Goal: Task Accomplishment & Management: Complete application form

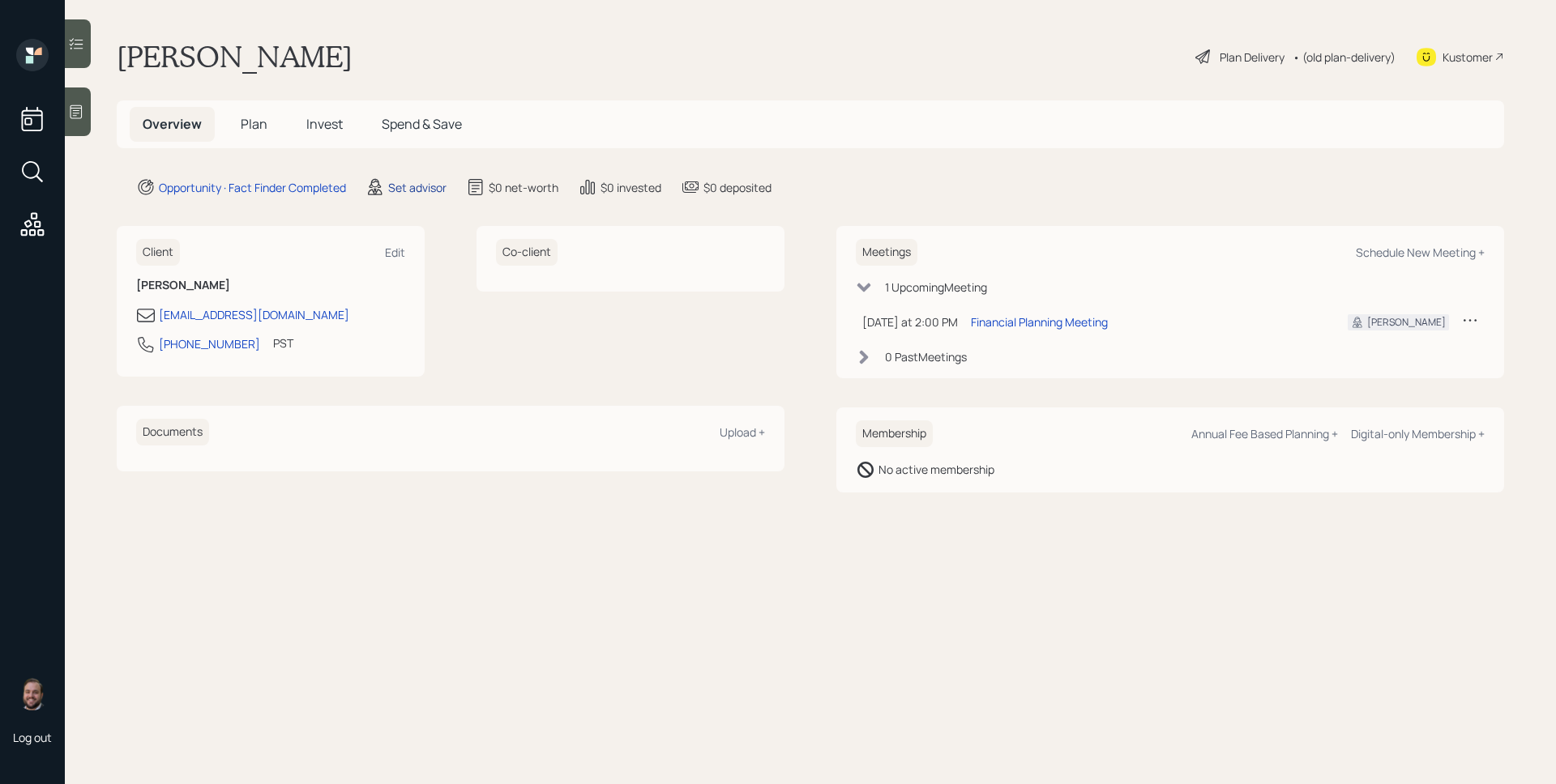
click at [418, 185] on div "Set advisor" at bounding box center [417, 188] width 58 height 17
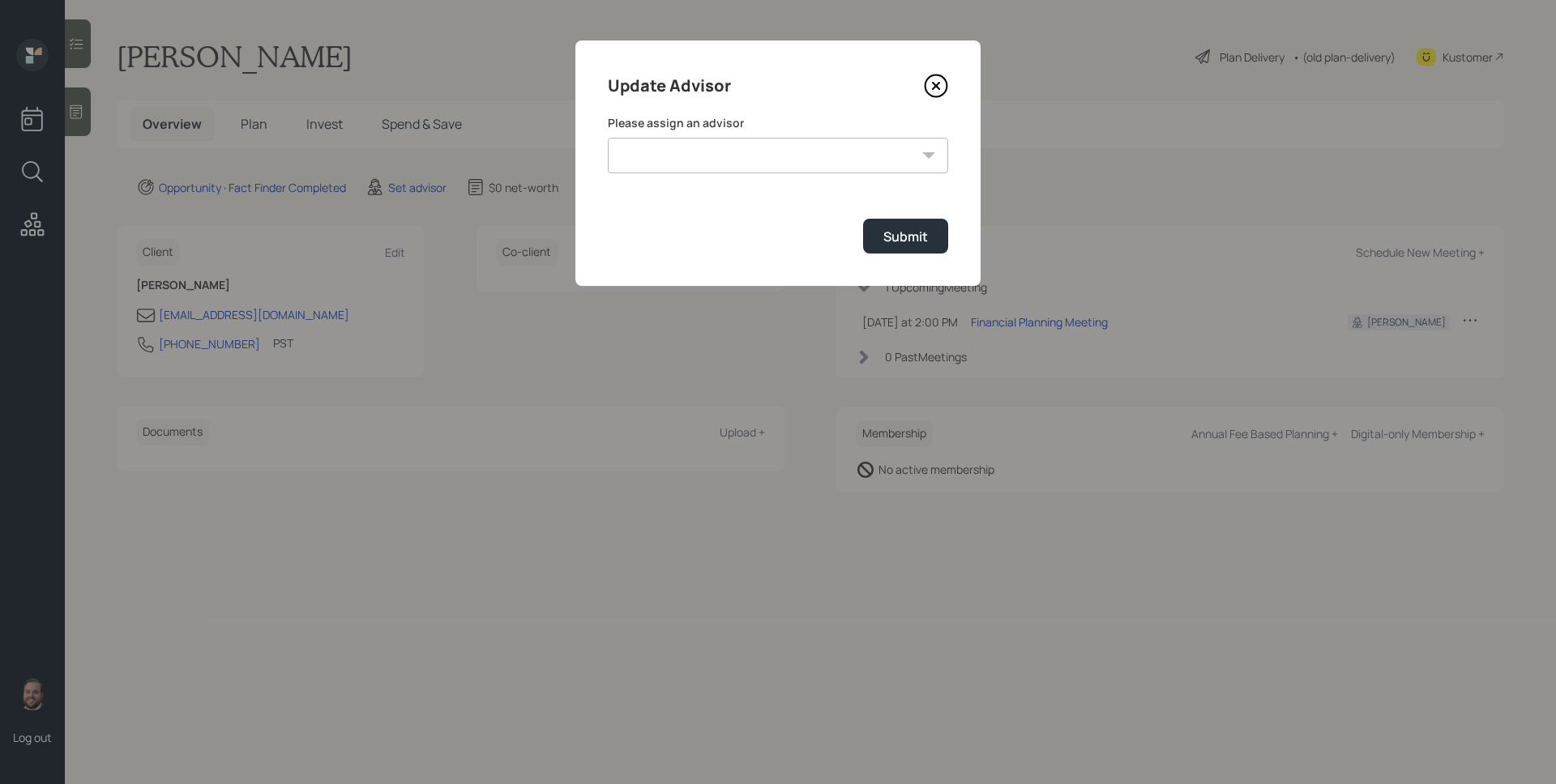
click at [741, 165] on select "James DiStasi Robby Grisanti Jonah Coleman Tyler End Treva Nostdahl Eric Schwar…" at bounding box center [778, 156] width 341 height 36
select select "d946c976-65aa-4529-ac9d-02c4f1114fc0"
click at [608, 138] on select "James DiStasi Robby Grisanti Jonah Coleman Tyler End Treva Nostdahl Eric Schwar…" at bounding box center [778, 156] width 341 height 36
click at [933, 242] on button "Submit" at bounding box center [906, 235] width 85 height 35
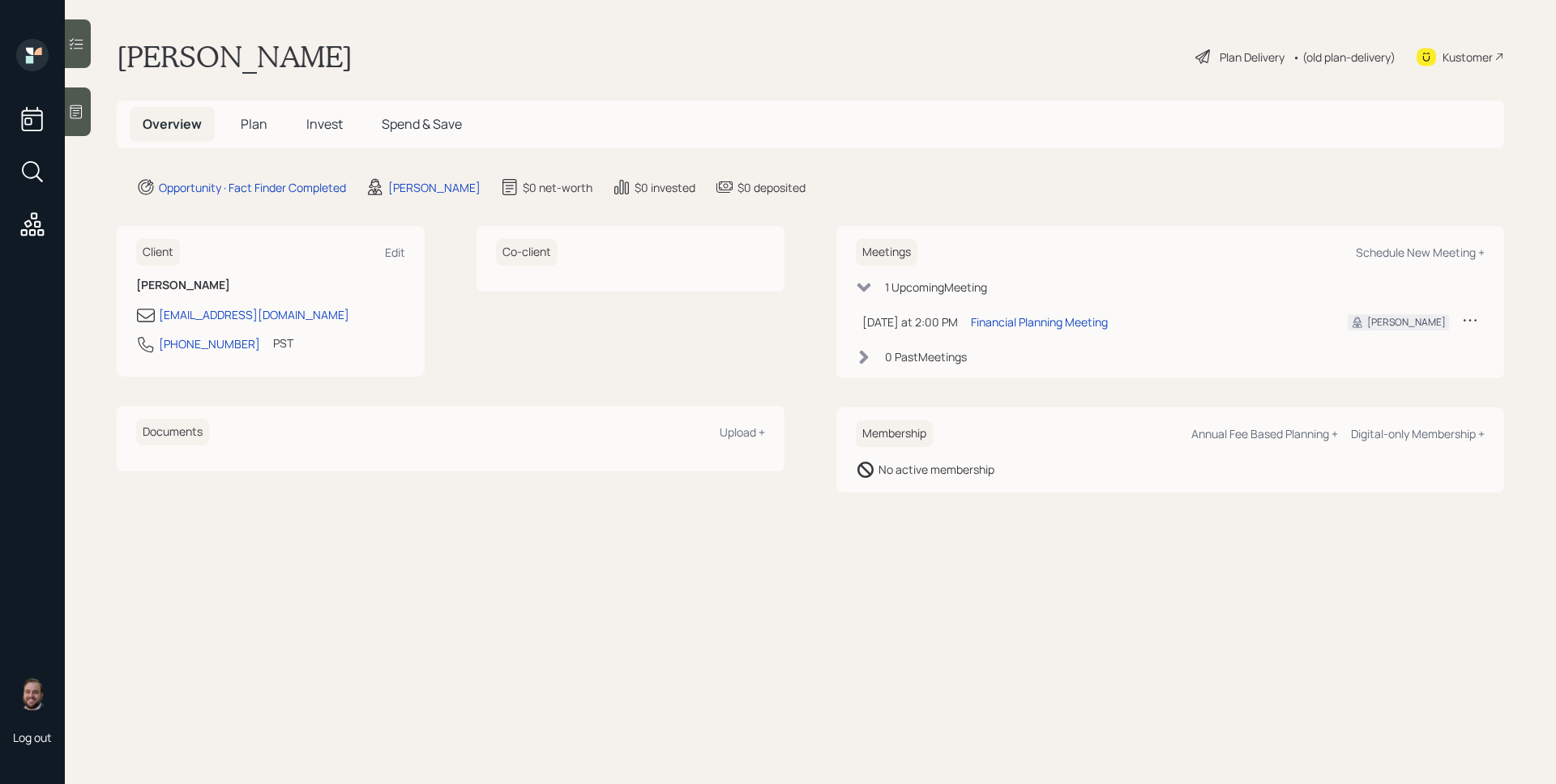
click at [252, 123] on span "Plan" at bounding box center [254, 123] width 27 height 18
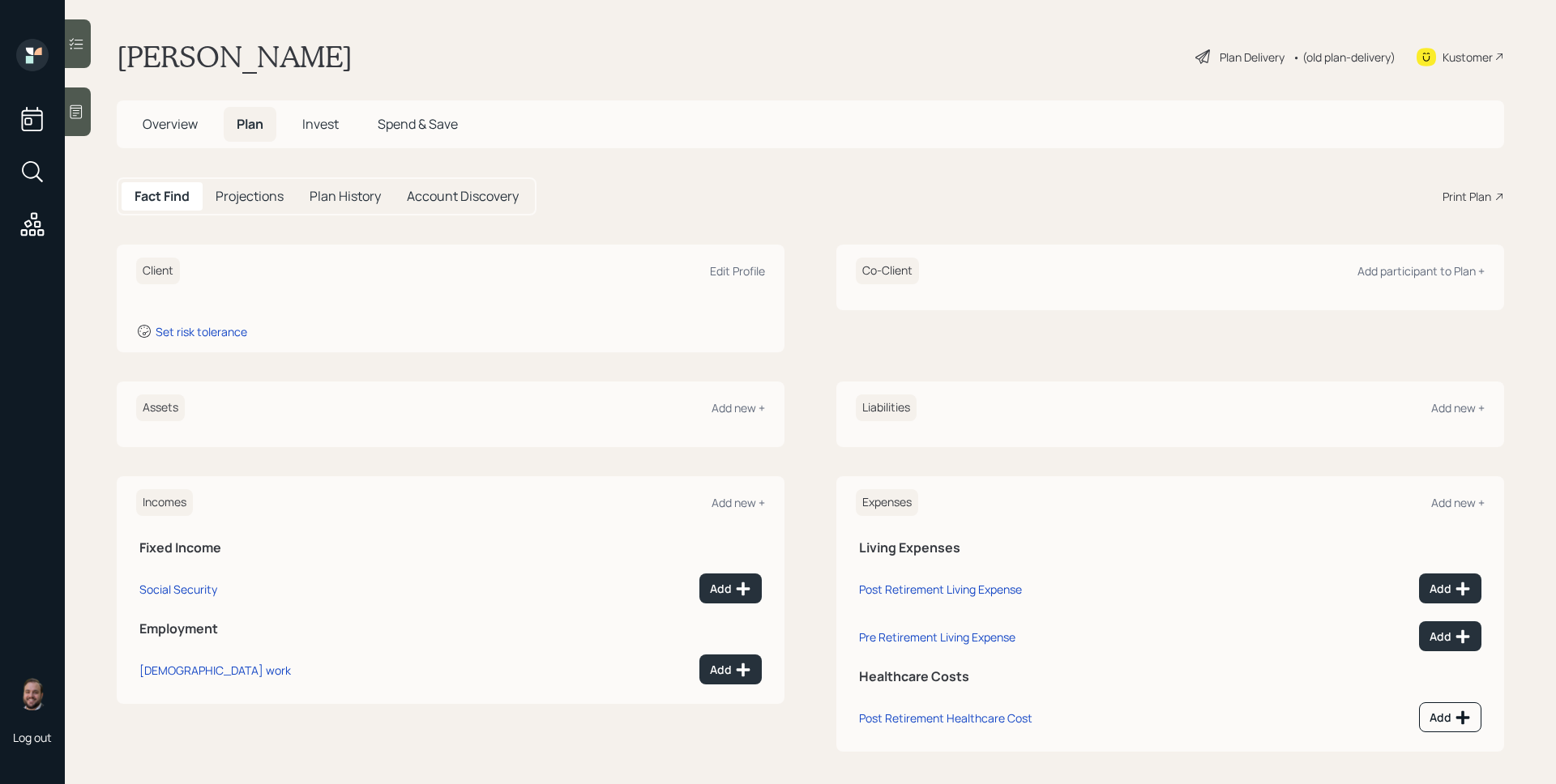
click at [83, 114] on icon at bounding box center [76, 111] width 16 height 16
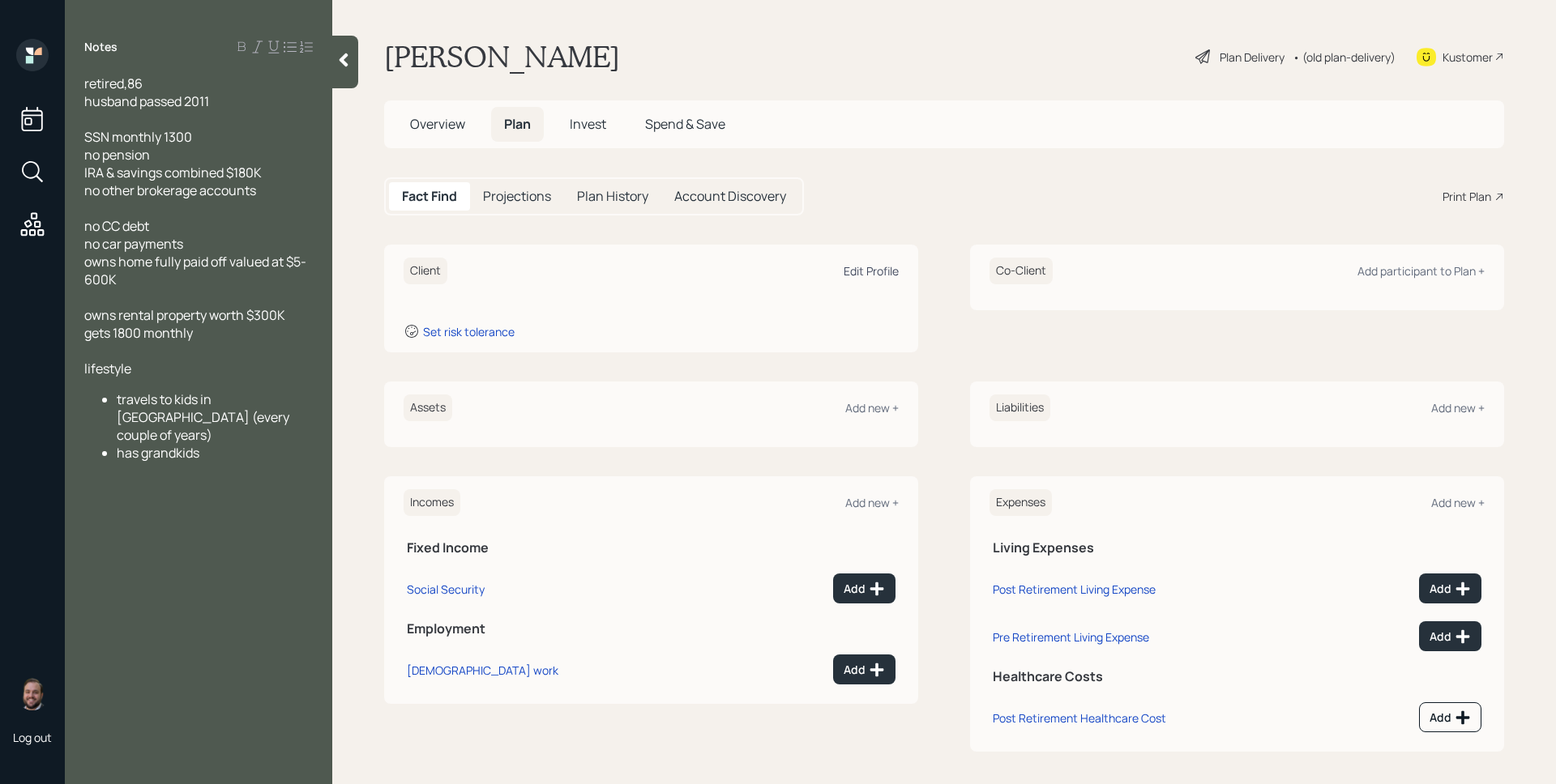
click at [844, 273] on div "Edit Profile" at bounding box center [872, 271] width 55 height 15
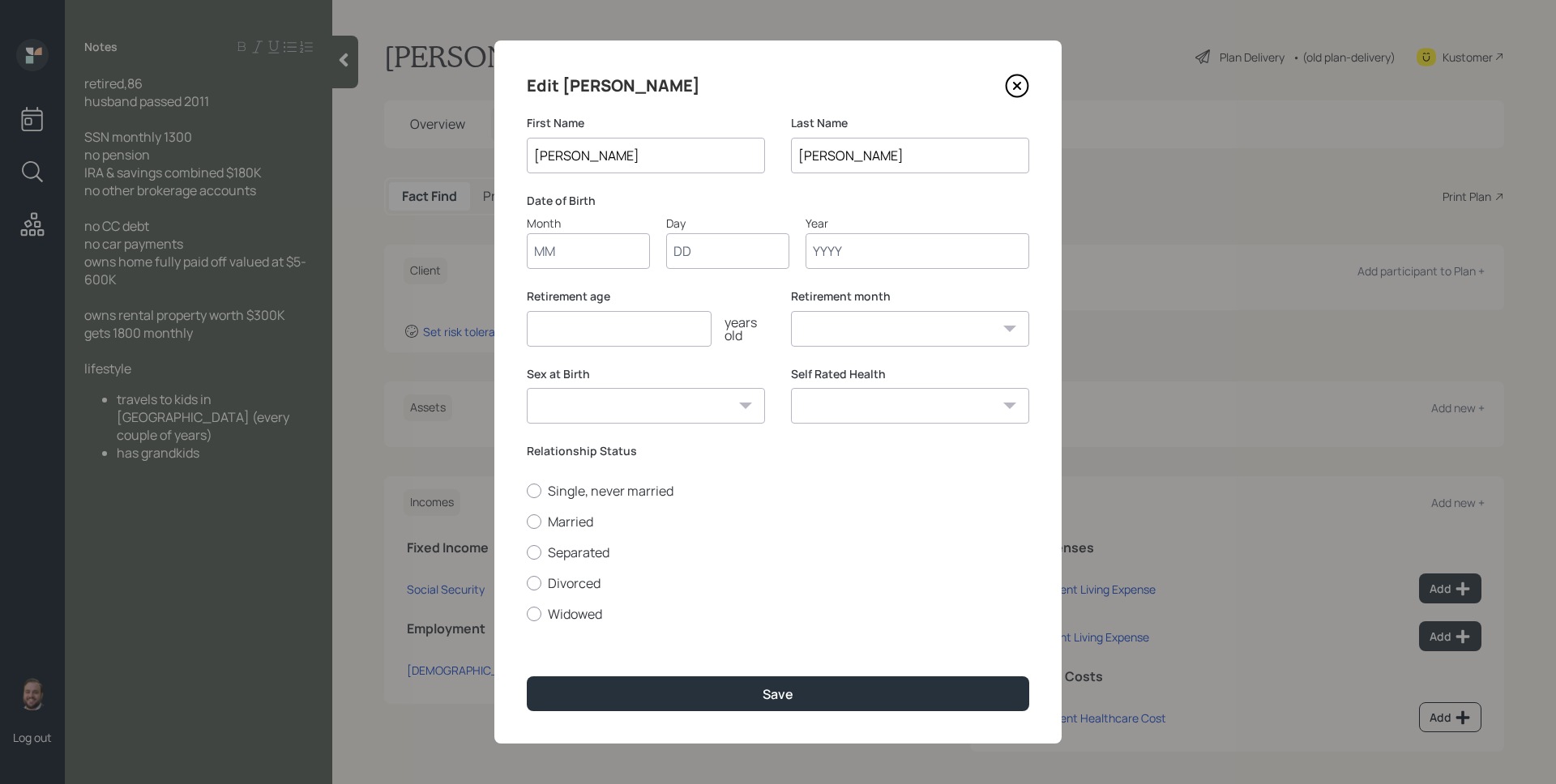
click at [554, 244] on input "Month" at bounding box center [589, 252] width 123 height 36
type input "01"
type input "9"
type input "1939"
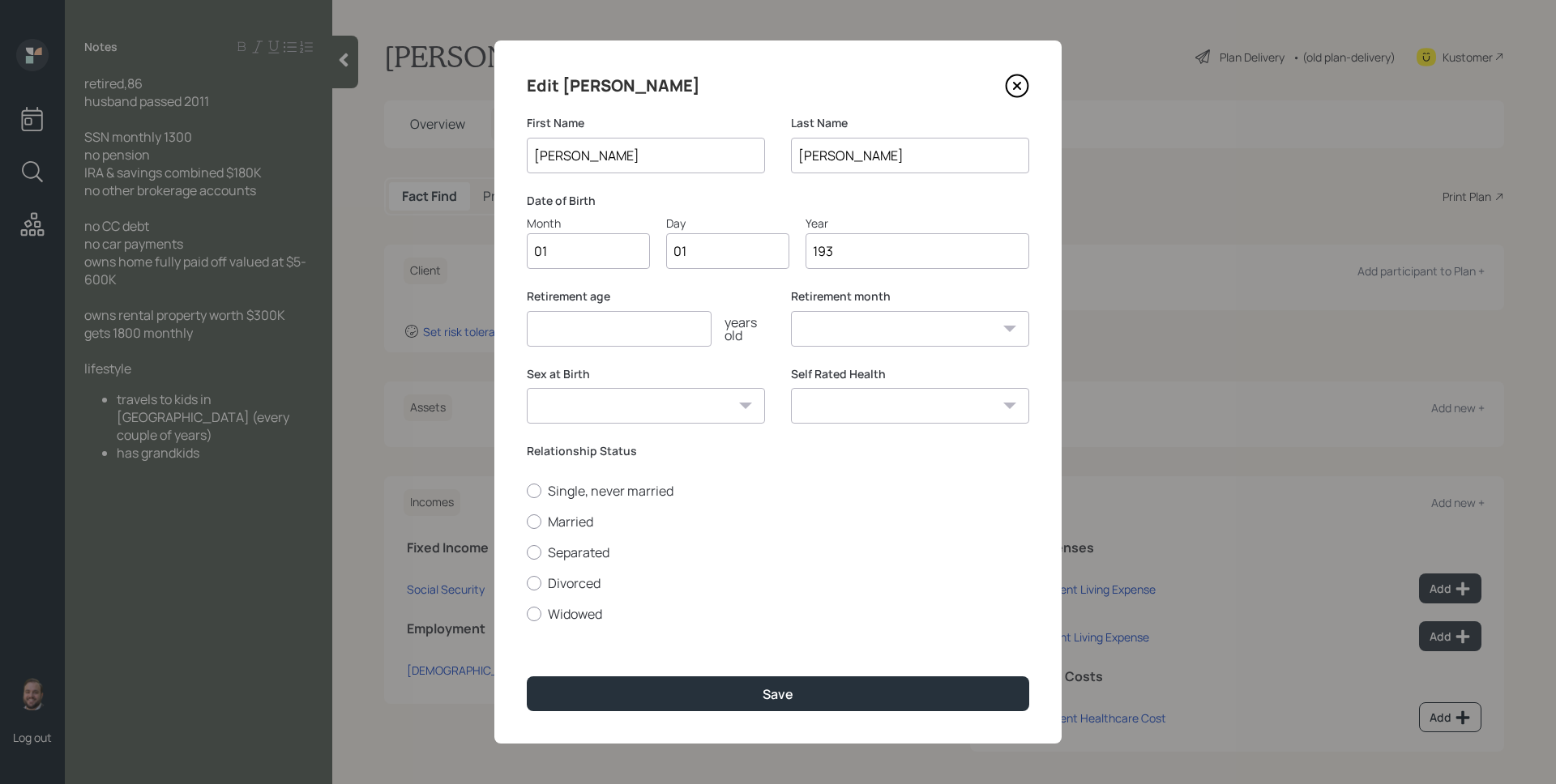
select select "1"
type input "1939"
type input "7"
type input "67"
click at [568, 612] on label "Widowed" at bounding box center [778, 614] width 502 height 18
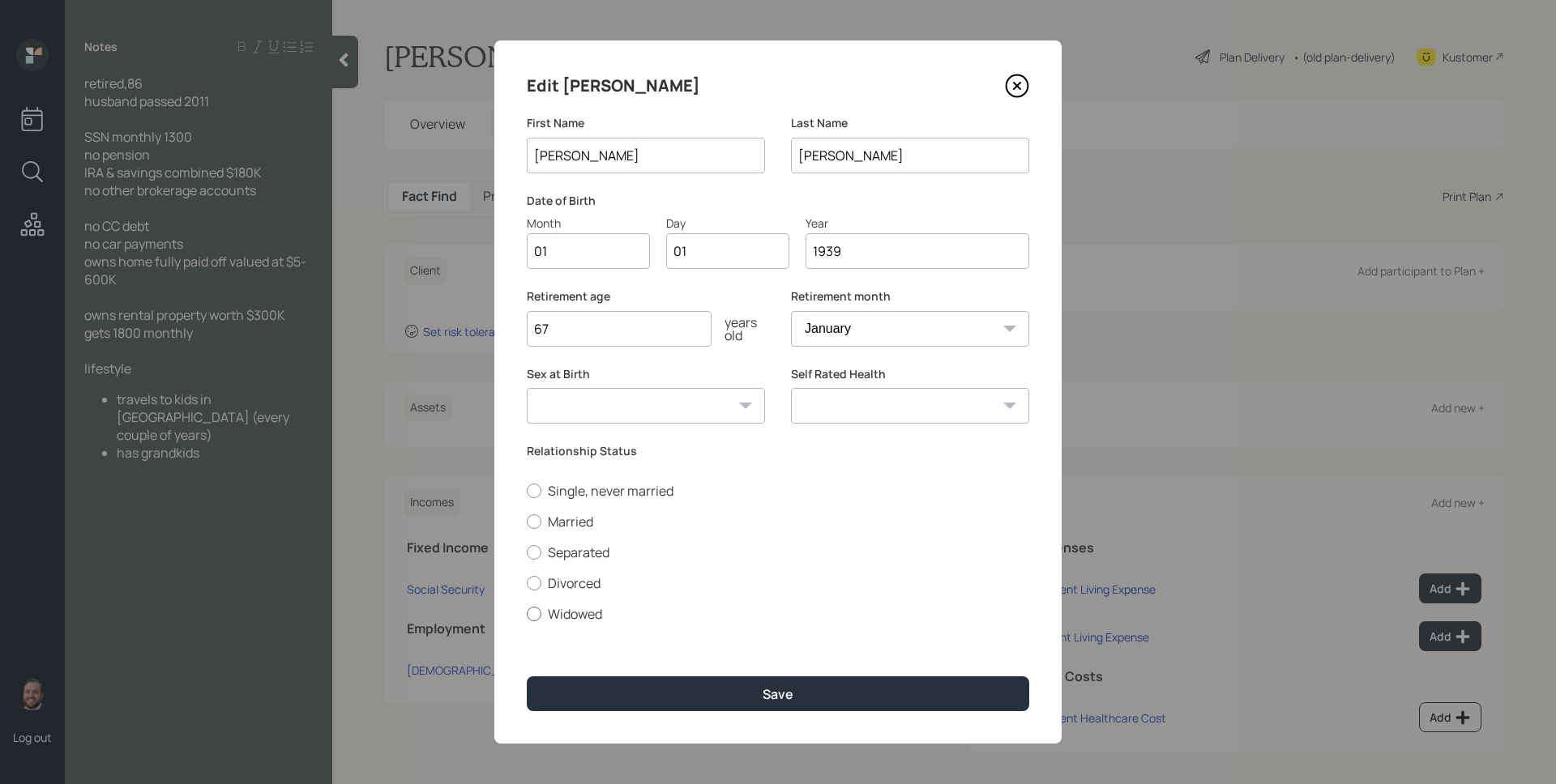
click at [527, 613] on input "Widowed" at bounding box center [526, 613] width 1 height 1
radio input "true"
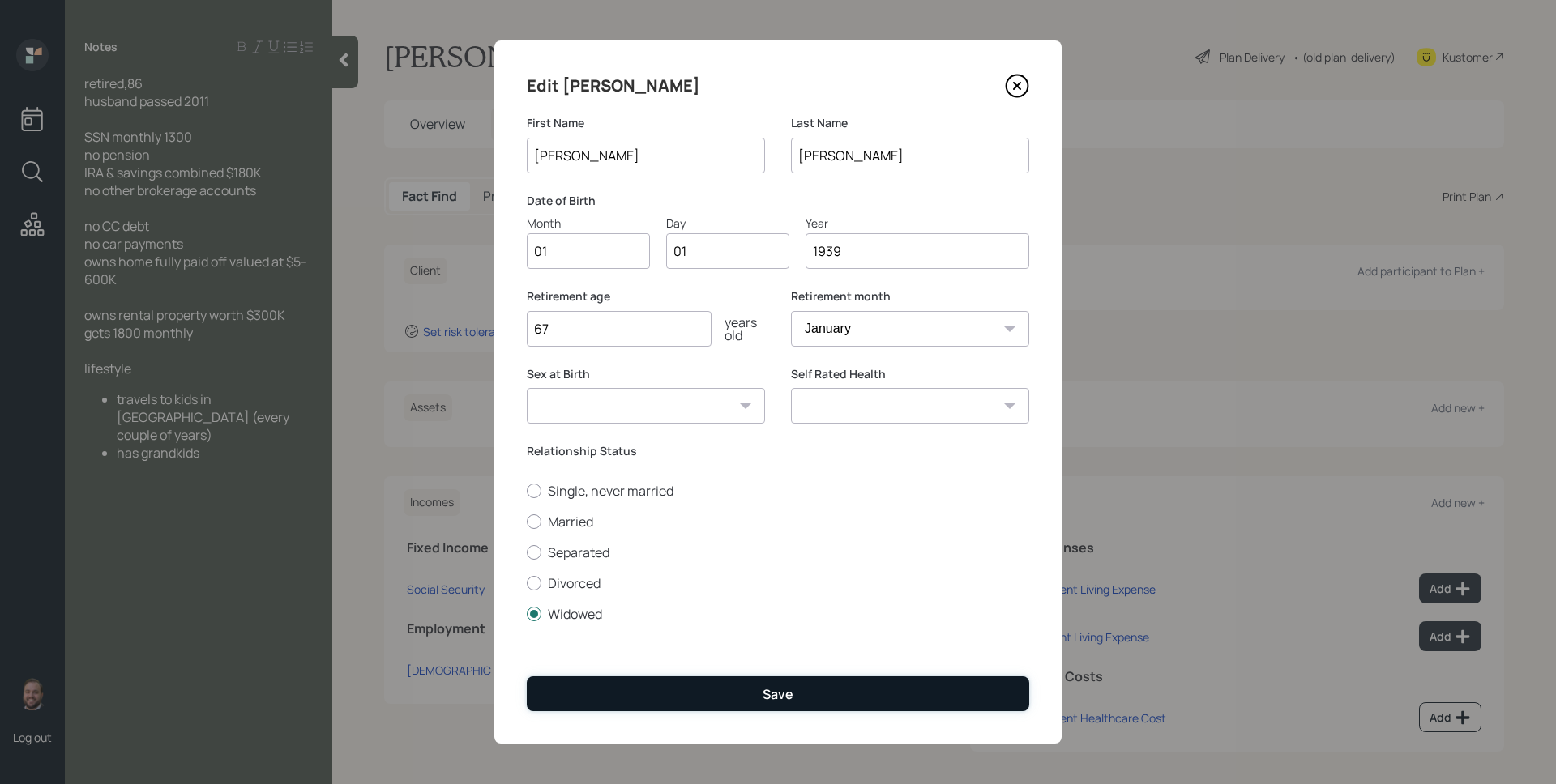
click at [703, 684] on button "Save" at bounding box center [778, 694] width 502 height 35
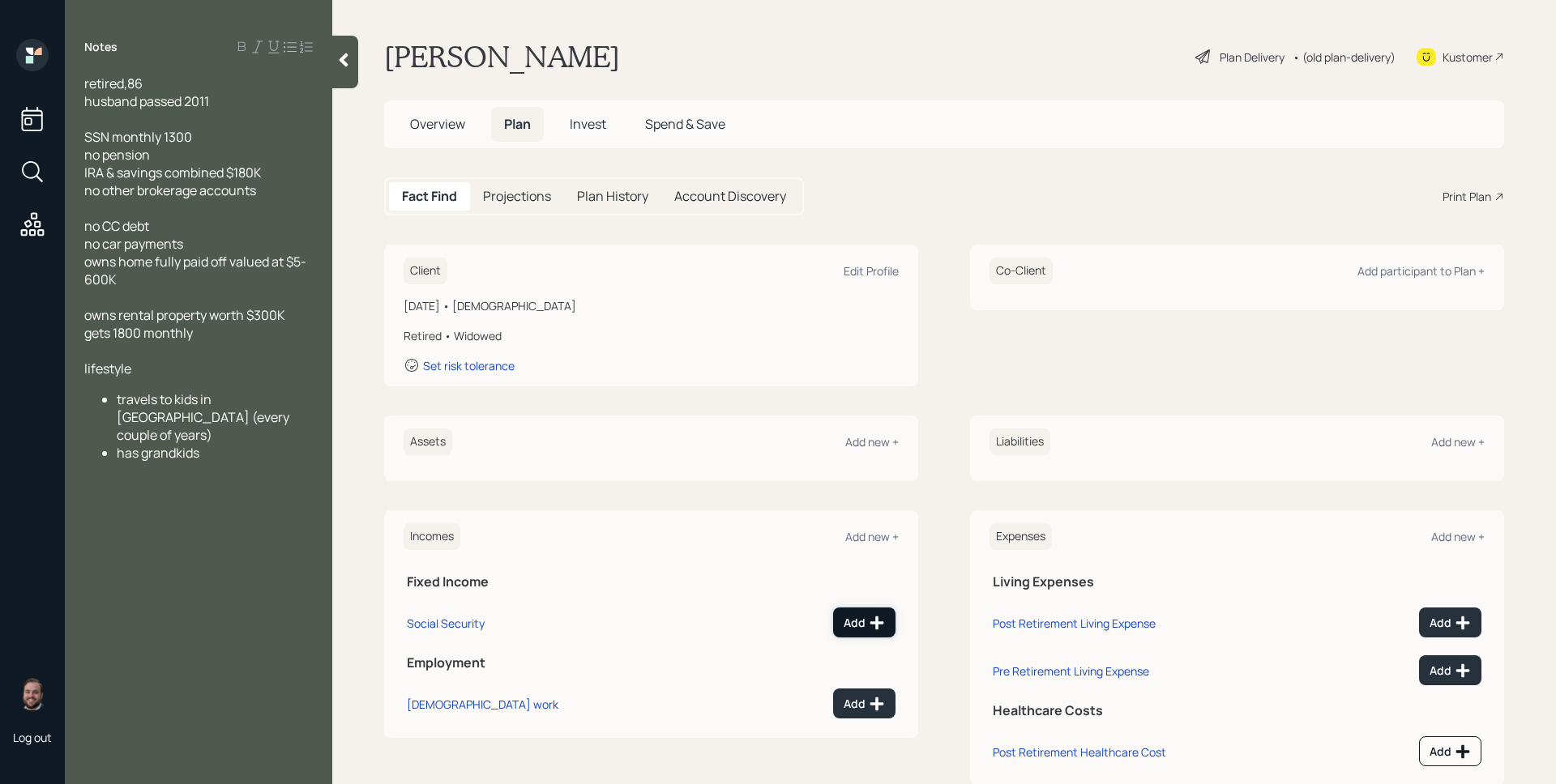
click at [857, 622] on div "Add" at bounding box center [865, 623] width 42 height 16
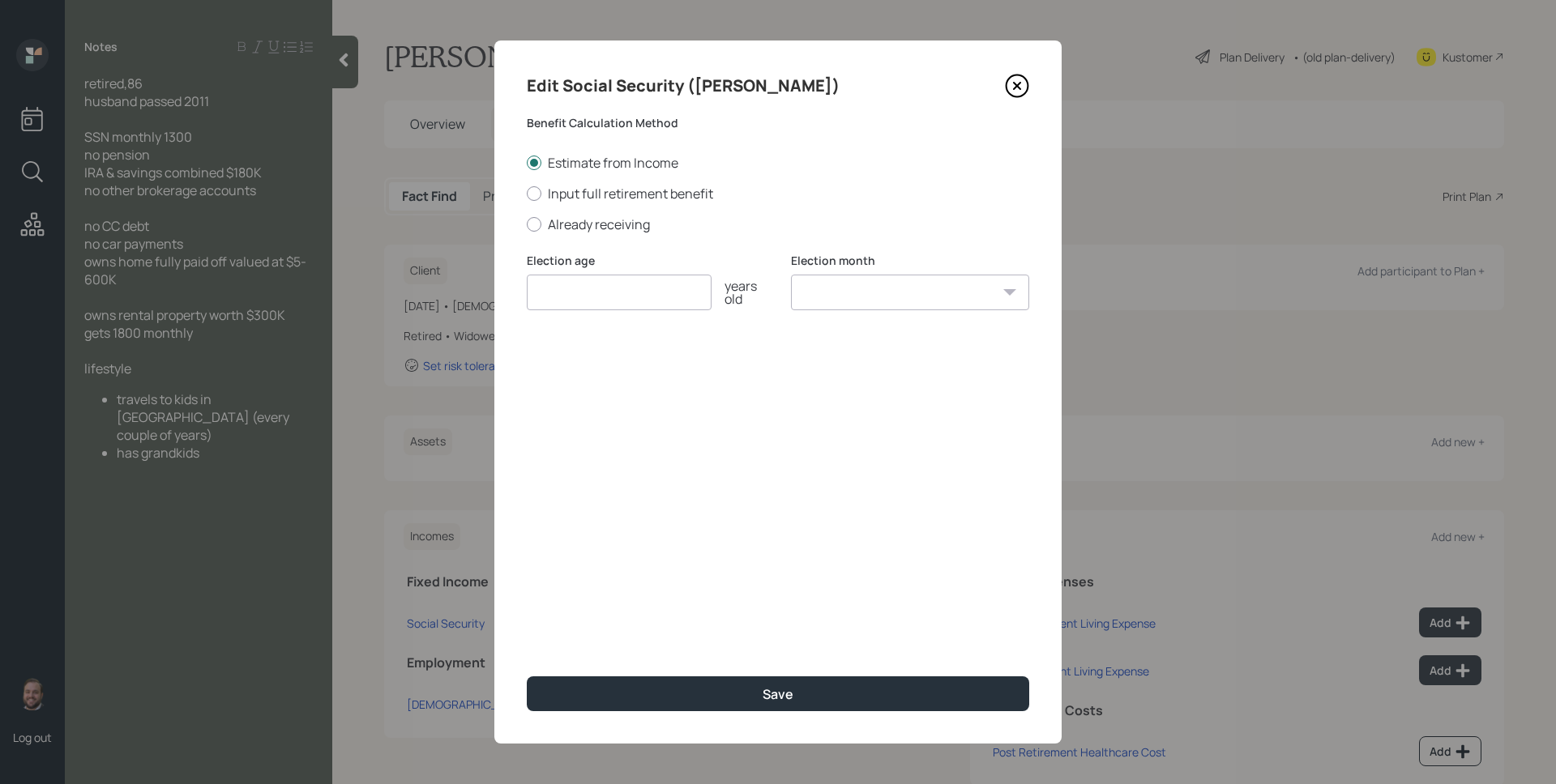
click at [631, 214] on div "Estimate from Income Input full retirement benefit Already receiving" at bounding box center [778, 194] width 502 height 80
click at [630, 224] on label "Already receiving" at bounding box center [778, 224] width 502 height 18
click at [527, 224] on input "Already receiving" at bounding box center [526, 224] width 1 height 1
radio input "true"
click at [617, 302] on input "number" at bounding box center [619, 292] width 185 height 36
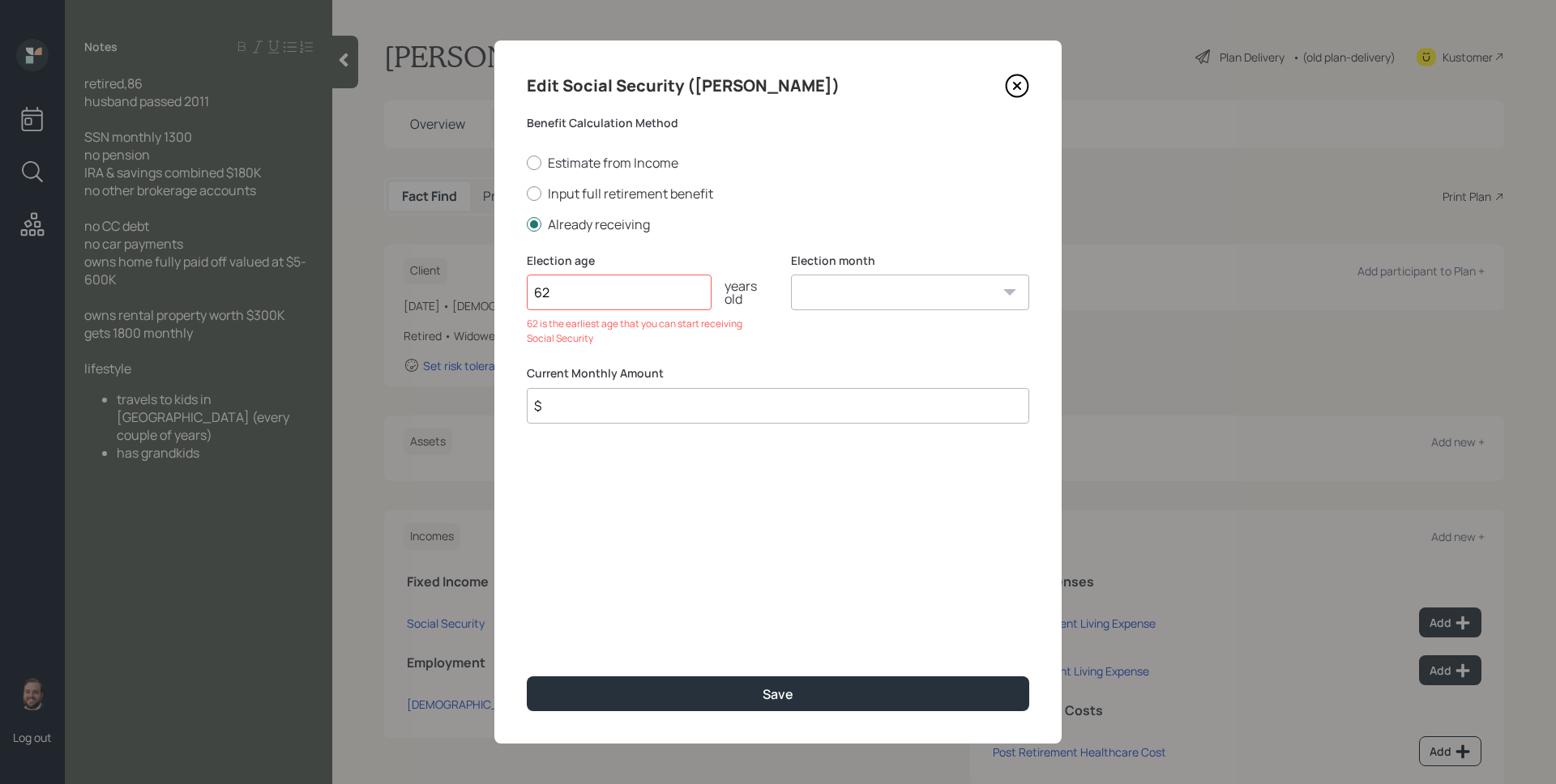
type input "62"
select select "1"
click at [791, 274] on select "January February March April May June July August September October November De…" at bounding box center [909, 292] width 238 height 36
type input "$ 1,300"
click at [527, 677] on button "Save" at bounding box center [778, 694] width 502 height 35
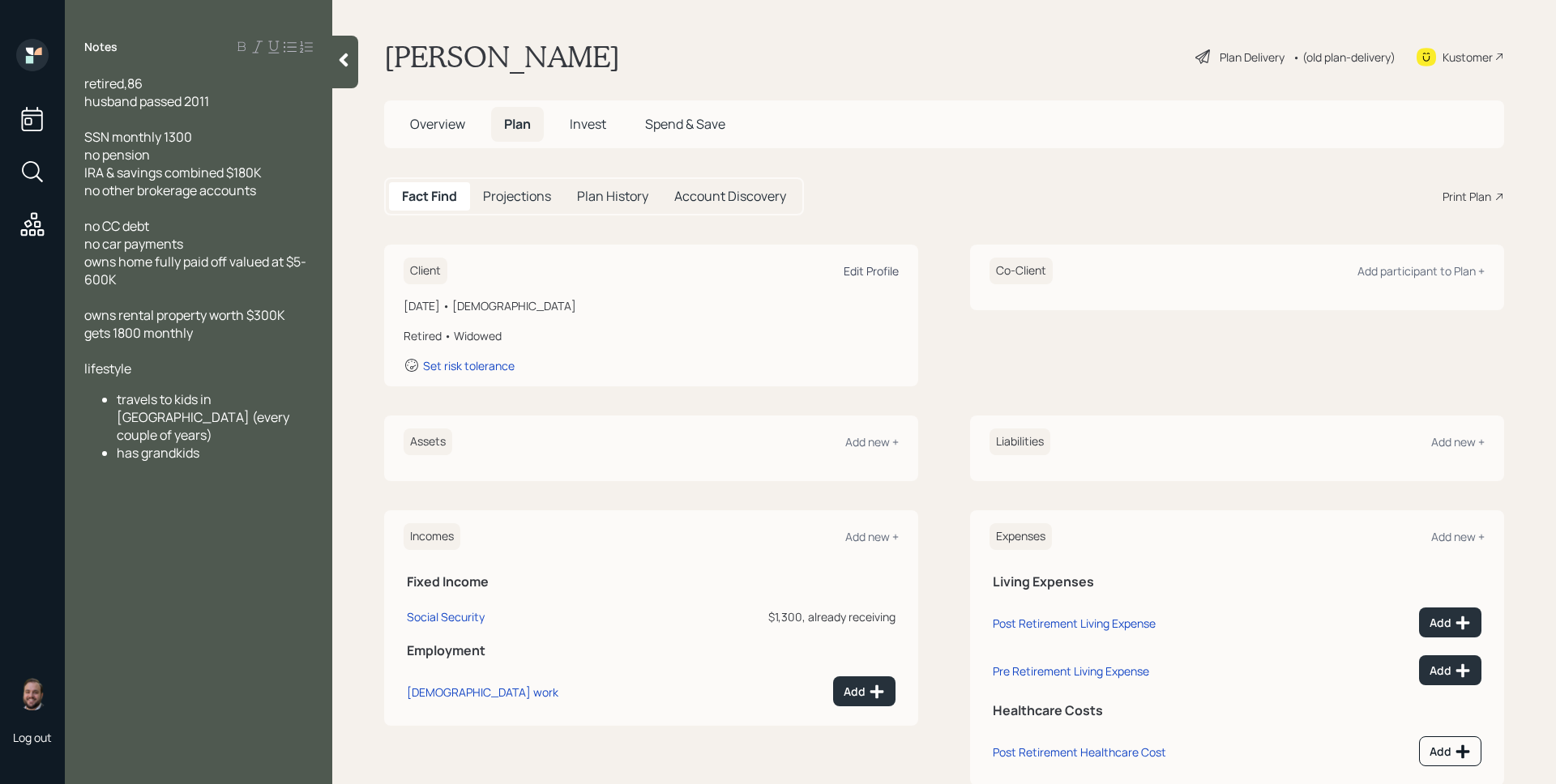
click at [863, 276] on div "Edit Profile" at bounding box center [872, 271] width 55 height 15
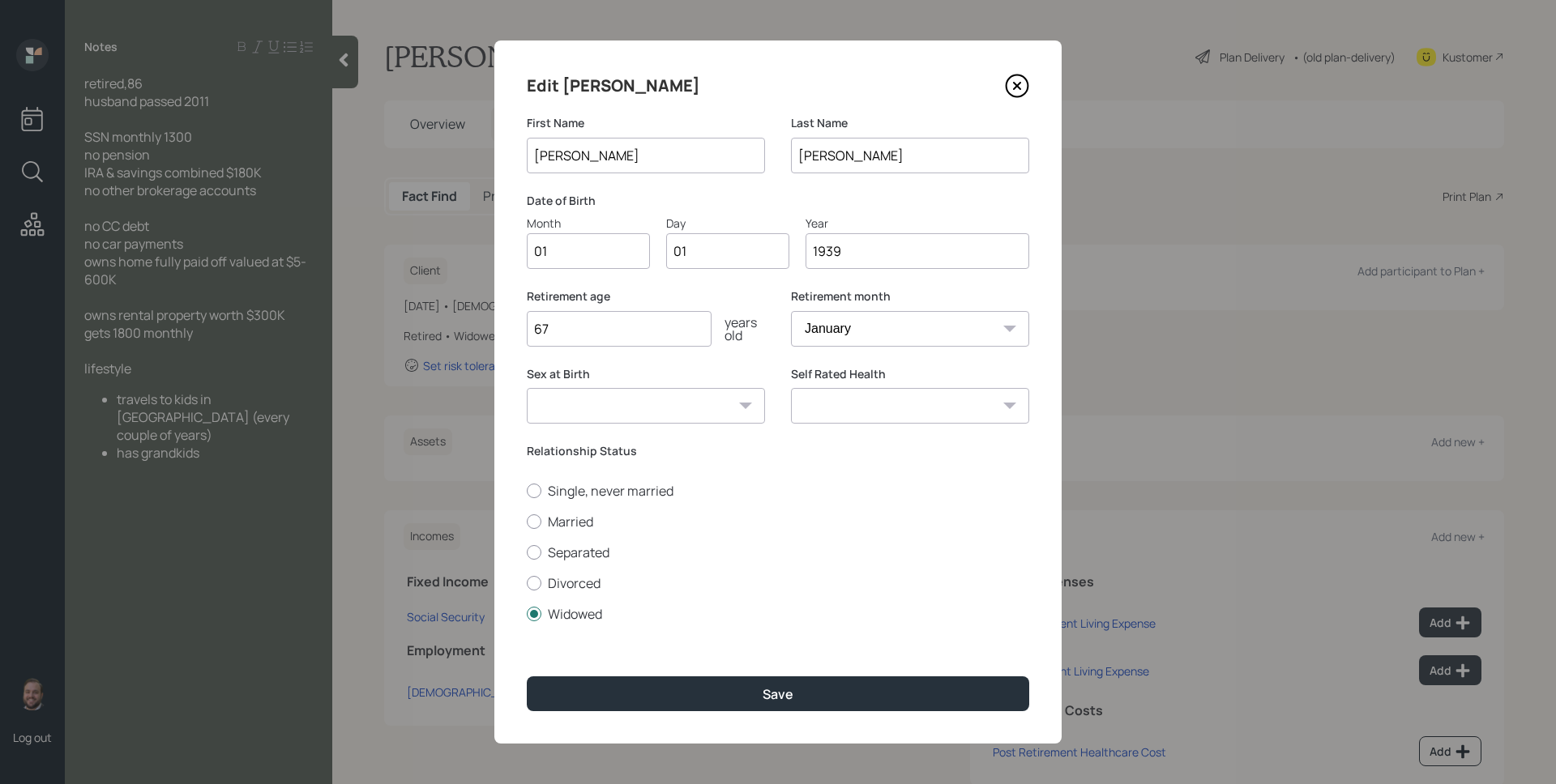
click at [641, 333] on input "67" at bounding box center [619, 329] width 185 height 36
type input "6"
type input "62"
click at [527, 677] on button "Save" at bounding box center [778, 694] width 502 height 35
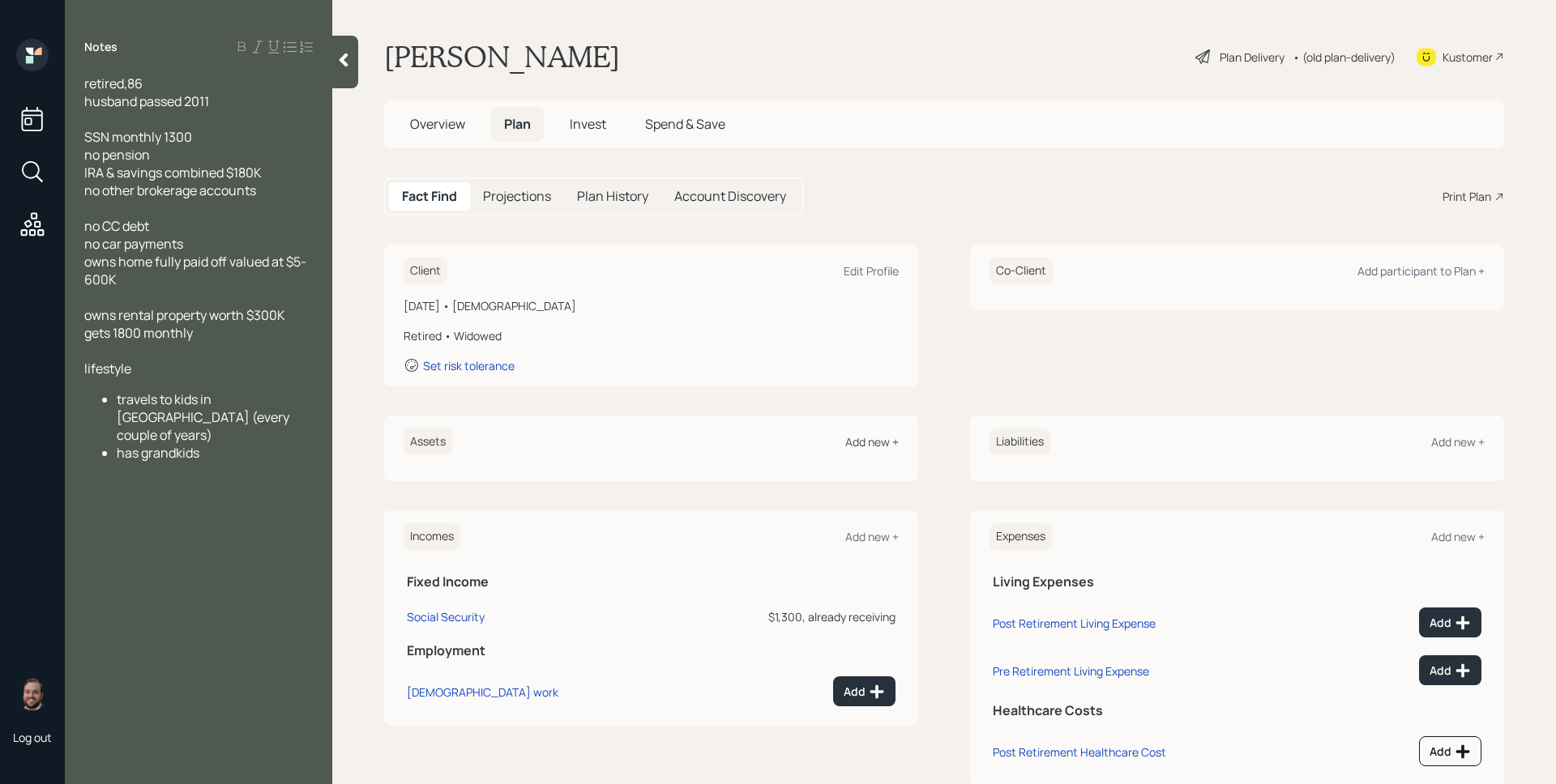
click at [870, 441] on div "Add new +" at bounding box center [872, 442] width 53 height 15
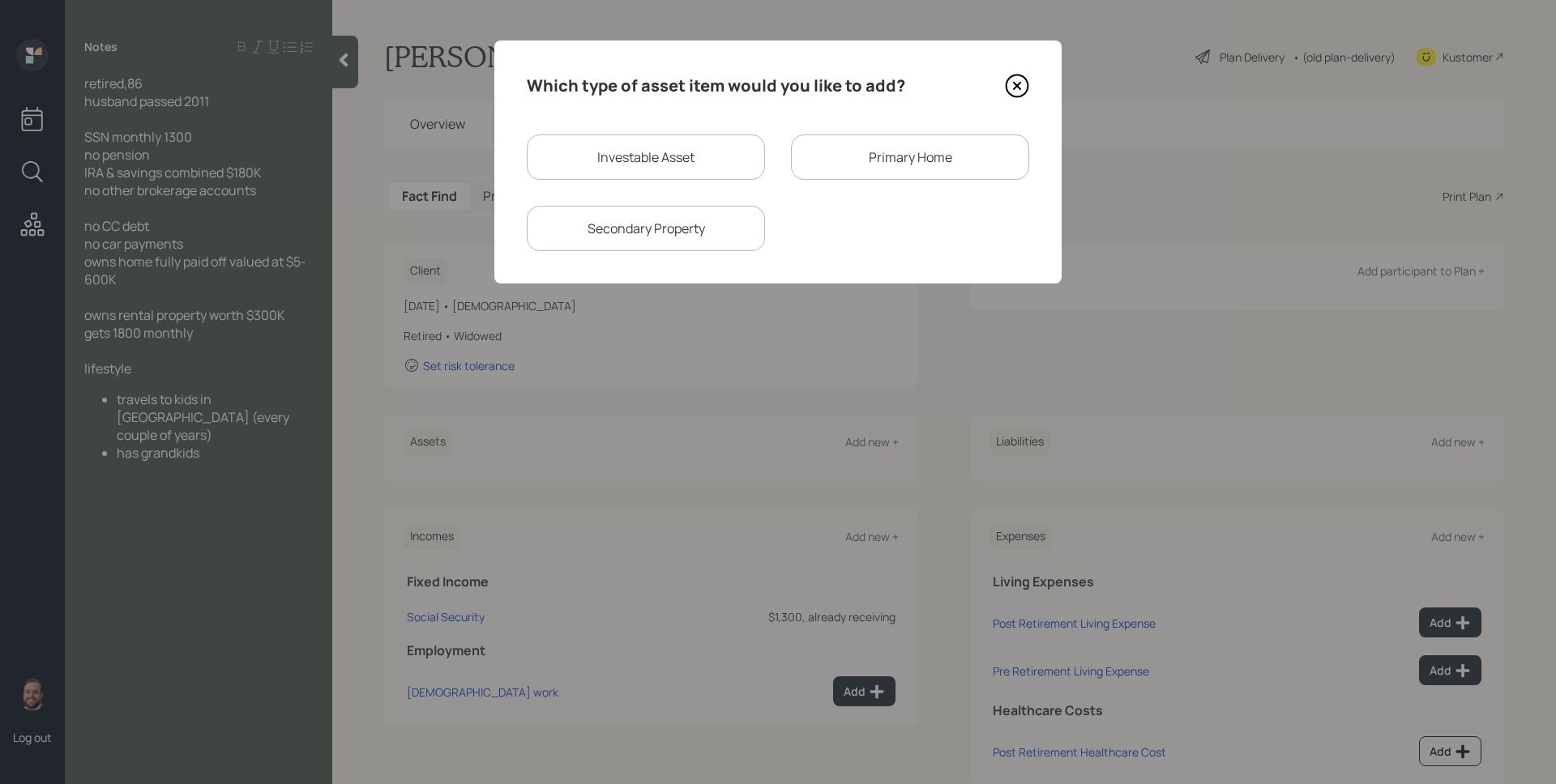
click at [694, 165] on div "Investable Asset" at bounding box center [646, 158] width 238 height 46
select select "taxable"
select select "balanced"
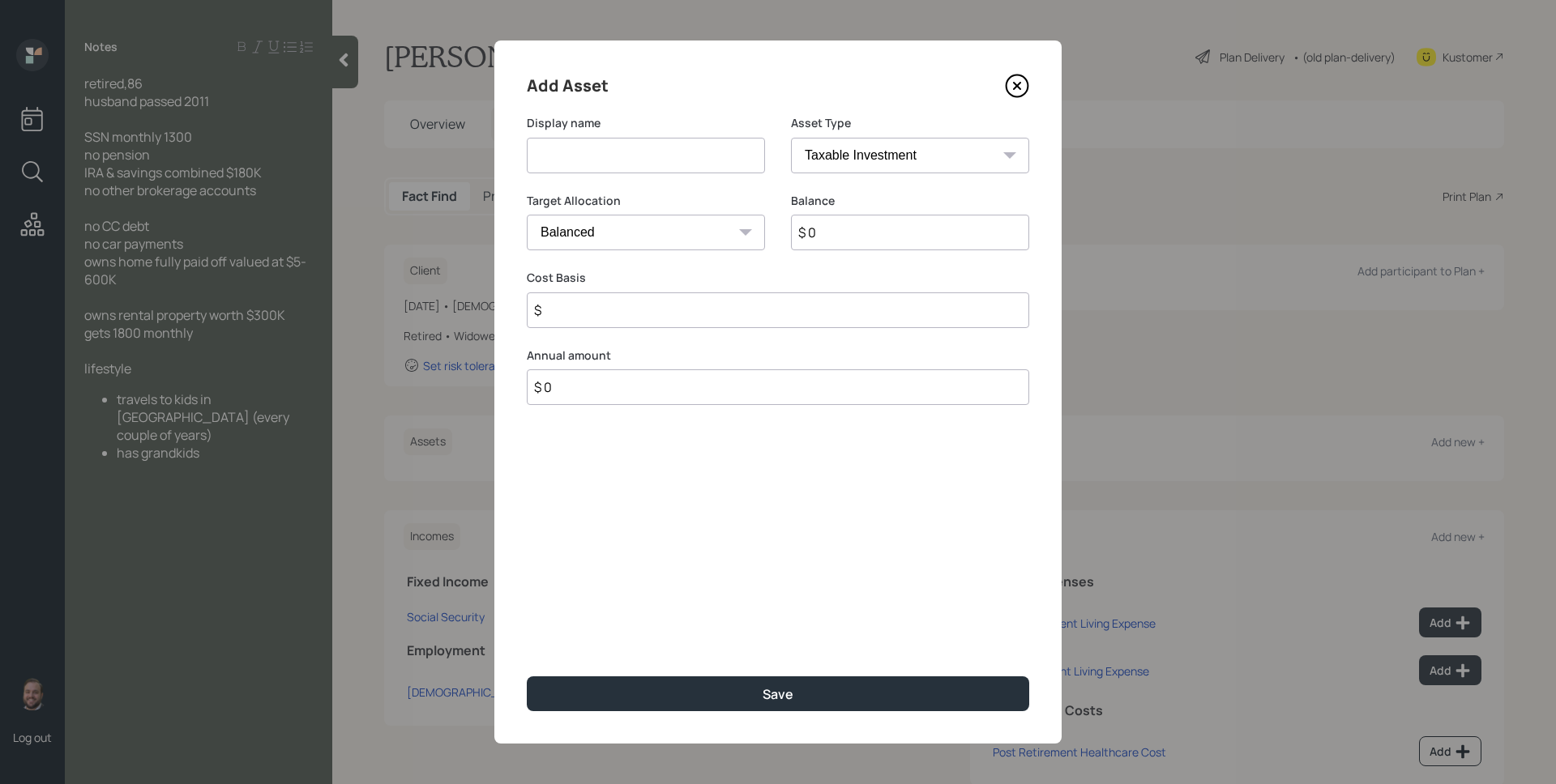
click at [694, 165] on input at bounding box center [646, 156] width 238 height 36
type input "IRA"
click at [845, 154] on select "SEP IRA IRA Roth IRA 401(k) Roth 401(k) 403(b) Roth 403(b) 457(b) Roth 457(b) H…" at bounding box center [909, 156] width 238 height 36
select select "ira"
click at [791, 138] on select "SEP IRA IRA Roth IRA 401(k) Roth 401(k) 403(b) Roth 403(b) 457(b) Roth 457(b) H…" at bounding box center [909, 156] width 238 height 36
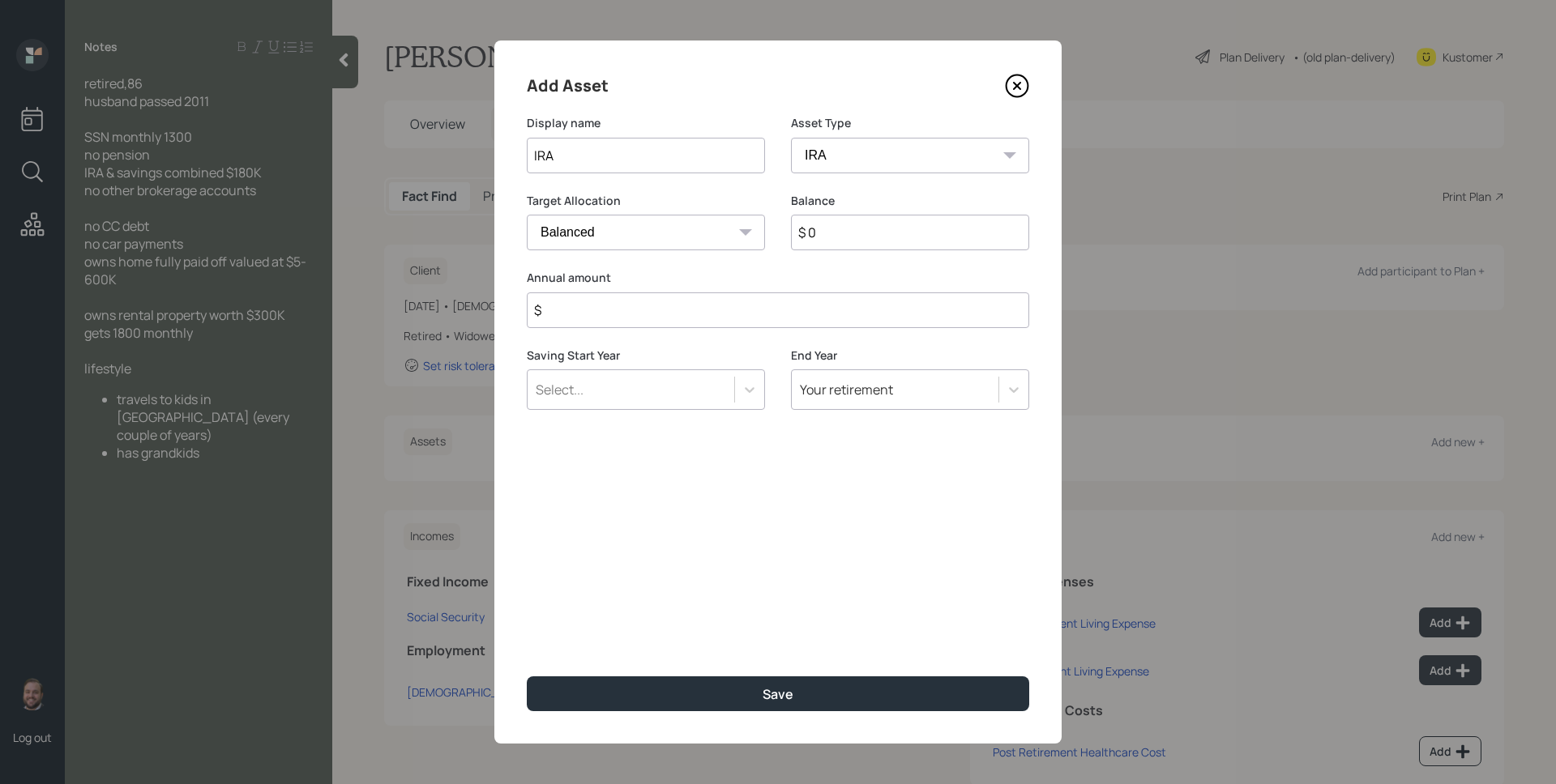
click at [822, 312] on input "$" at bounding box center [778, 310] width 502 height 36
type input "$ 0"
click at [527, 677] on button "Save" at bounding box center [778, 694] width 502 height 35
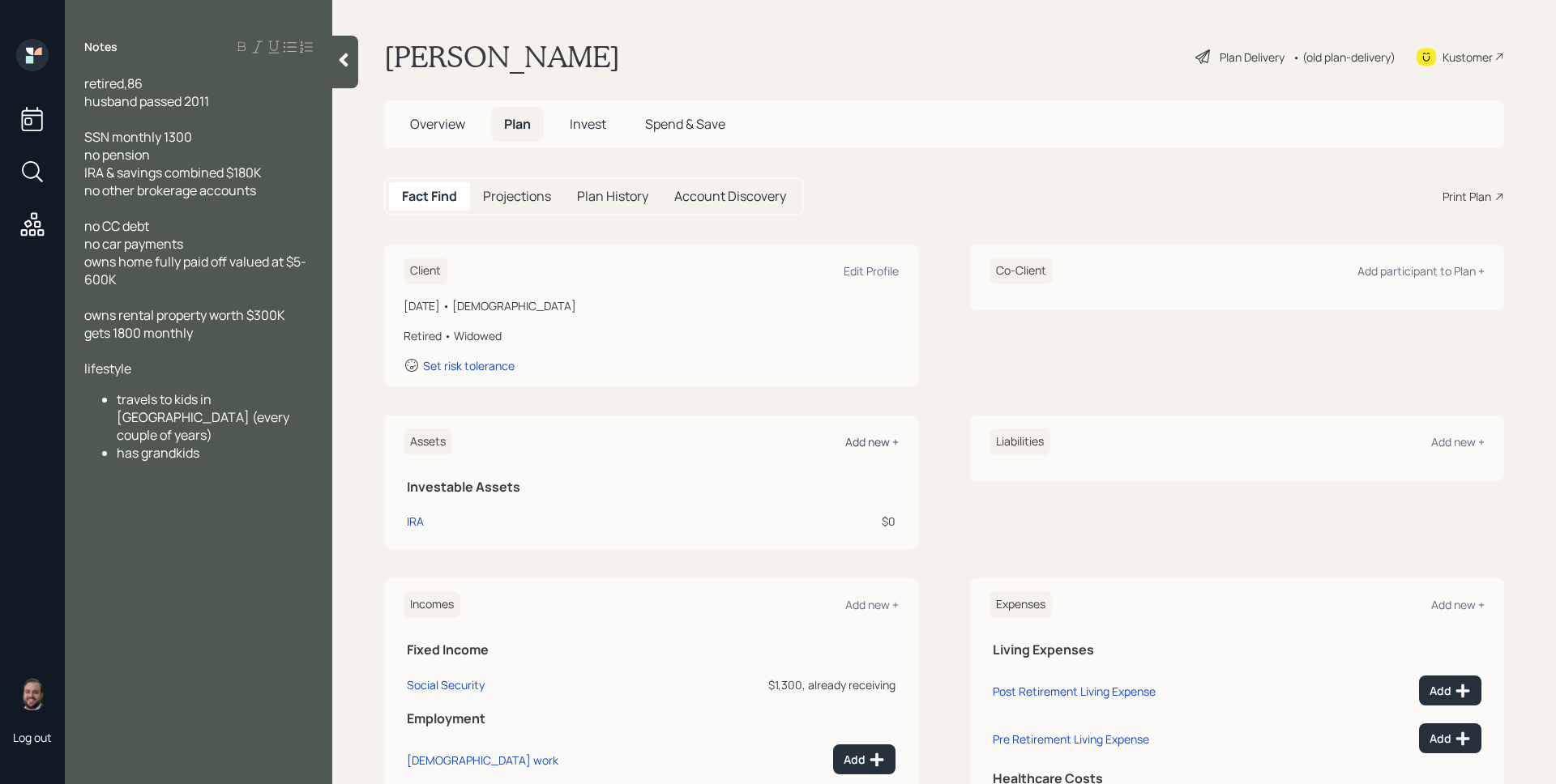
click at [876, 439] on div "Add new +" at bounding box center [872, 442] width 53 height 15
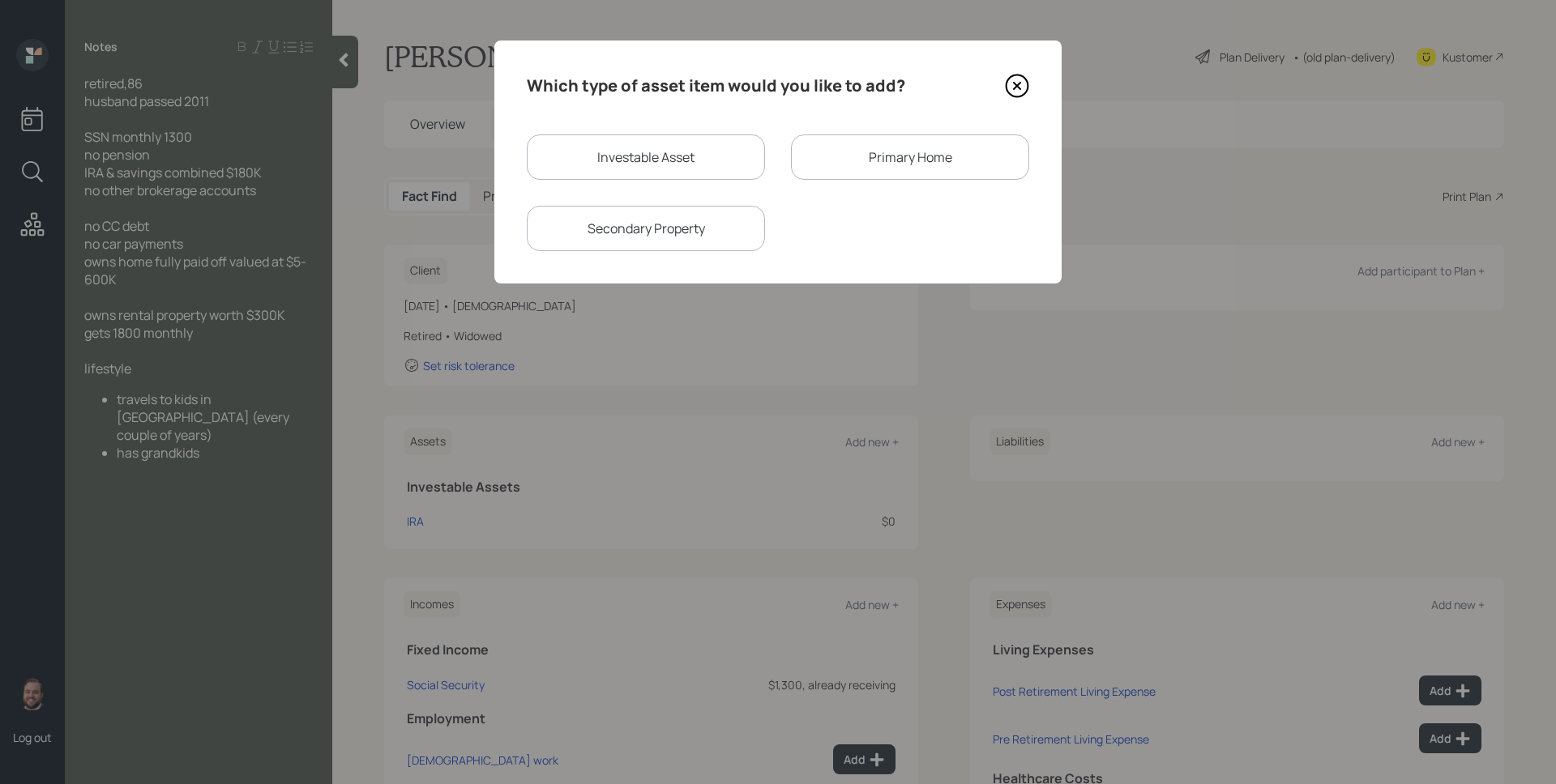
click at [697, 155] on div "Investable Asset" at bounding box center [646, 158] width 238 height 46
select select "taxable"
select select "balanced"
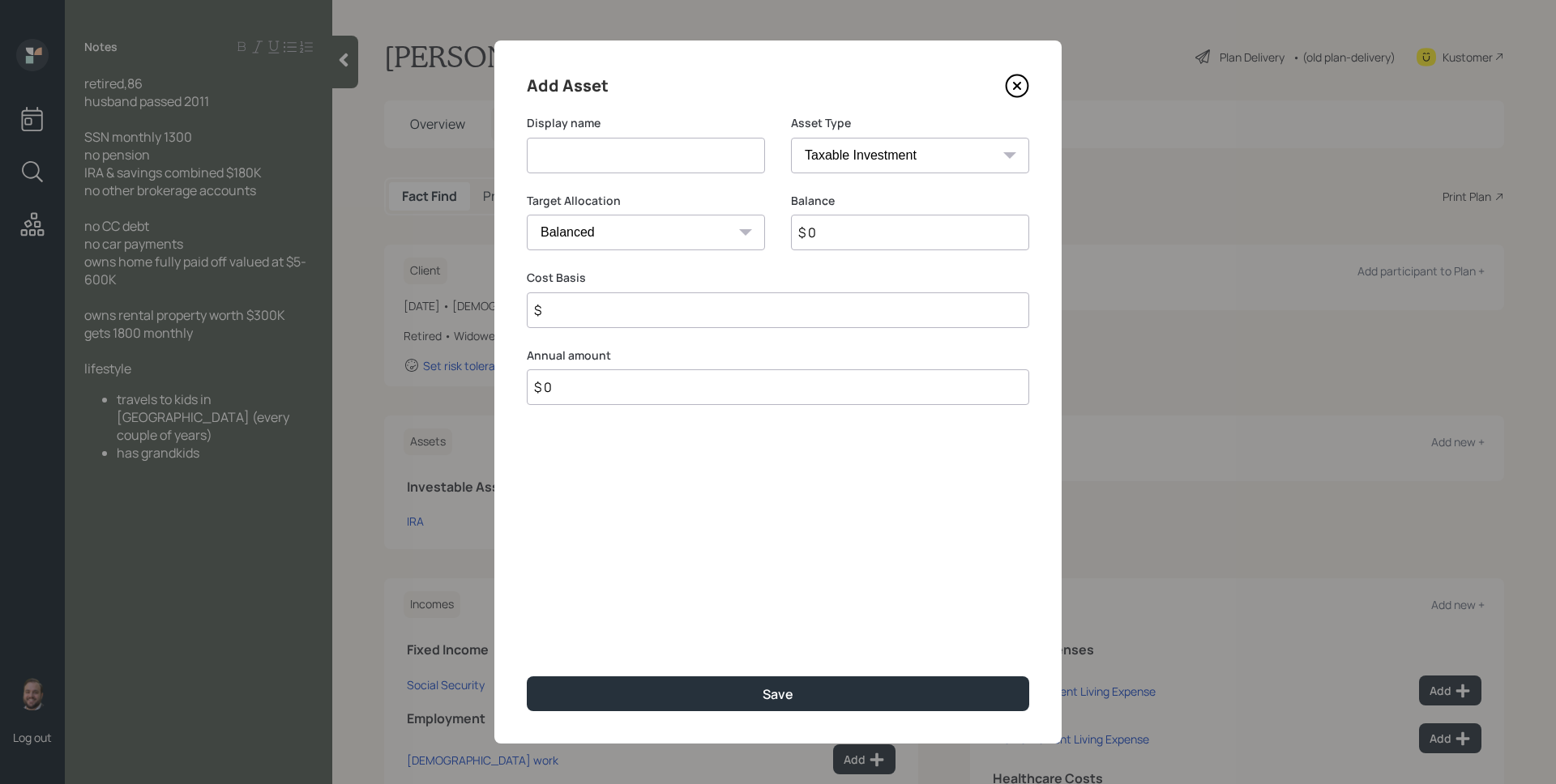
click at [693, 151] on input at bounding box center [646, 156] width 238 height 36
type input "Savings"
click at [945, 172] on select "SEP IRA IRA Roth IRA 401(k) Roth 401(k) 403(b) Roth 403(b) 457(b) Roth 457(b) H…" at bounding box center [909, 156] width 238 height 36
select select "cash"
click at [791, 138] on select "SEP IRA IRA Roth IRA 401(k) Roth 401(k) 403(b) Roth 403(b) 457(b) Roth 457(b) H…" at bounding box center [909, 156] width 238 height 36
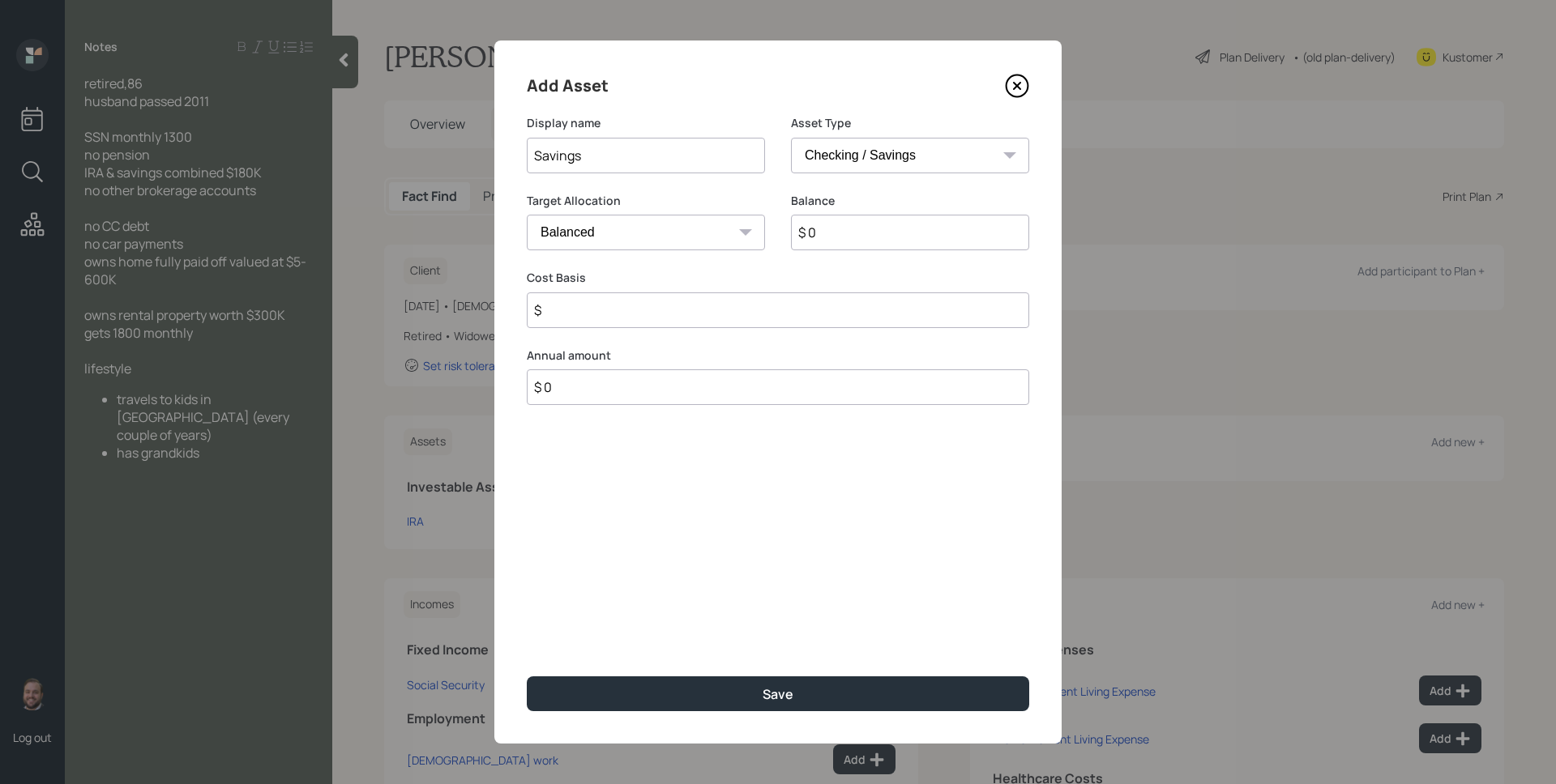
type input "$"
click at [744, 321] on input "$" at bounding box center [778, 310] width 502 height 36
type input "$ 0"
click at [527, 677] on button "Save" at bounding box center [778, 694] width 502 height 35
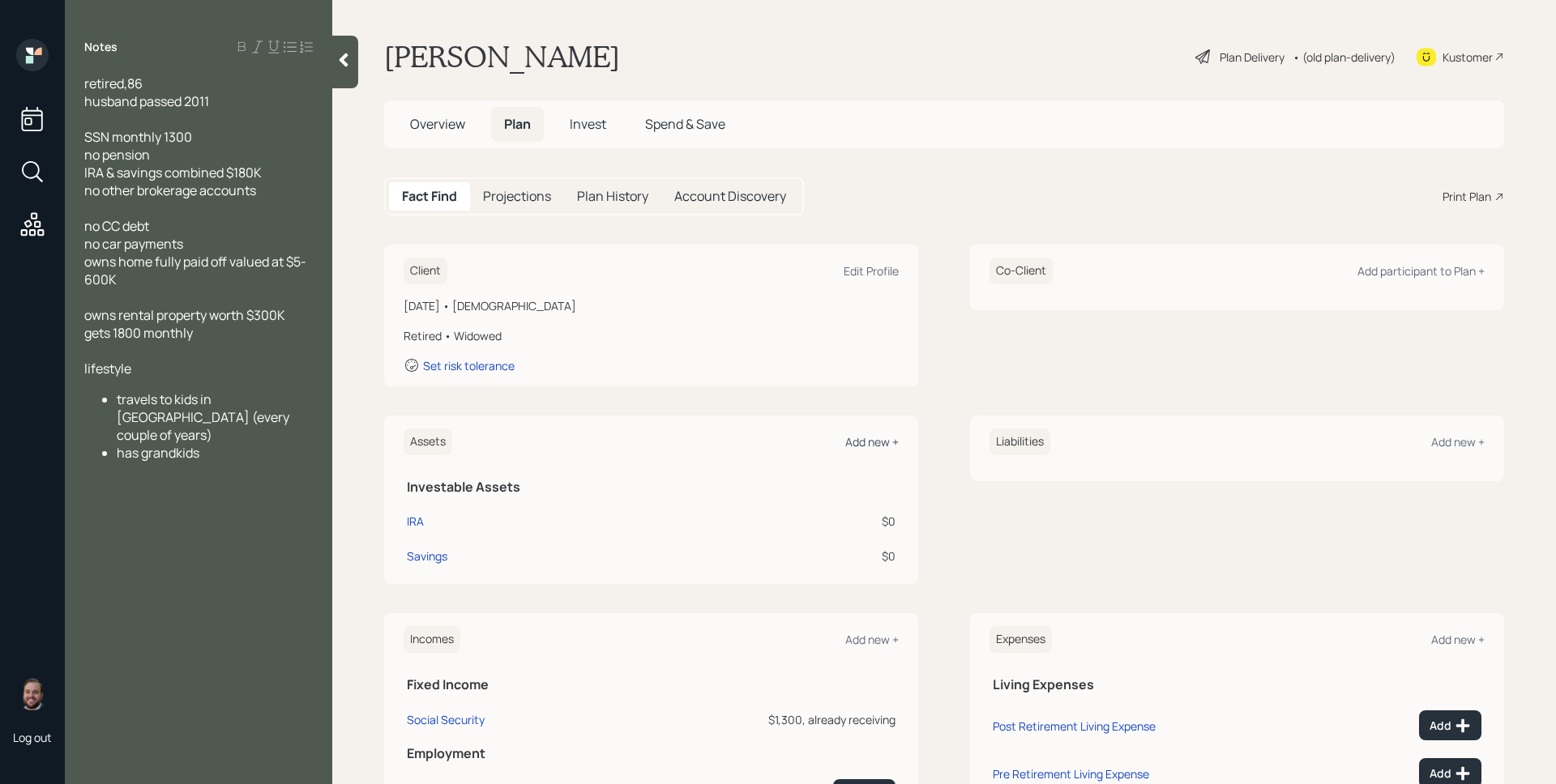
click at [874, 442] on div "Add new +" at bounding box center [872, 442] width 53 height 15
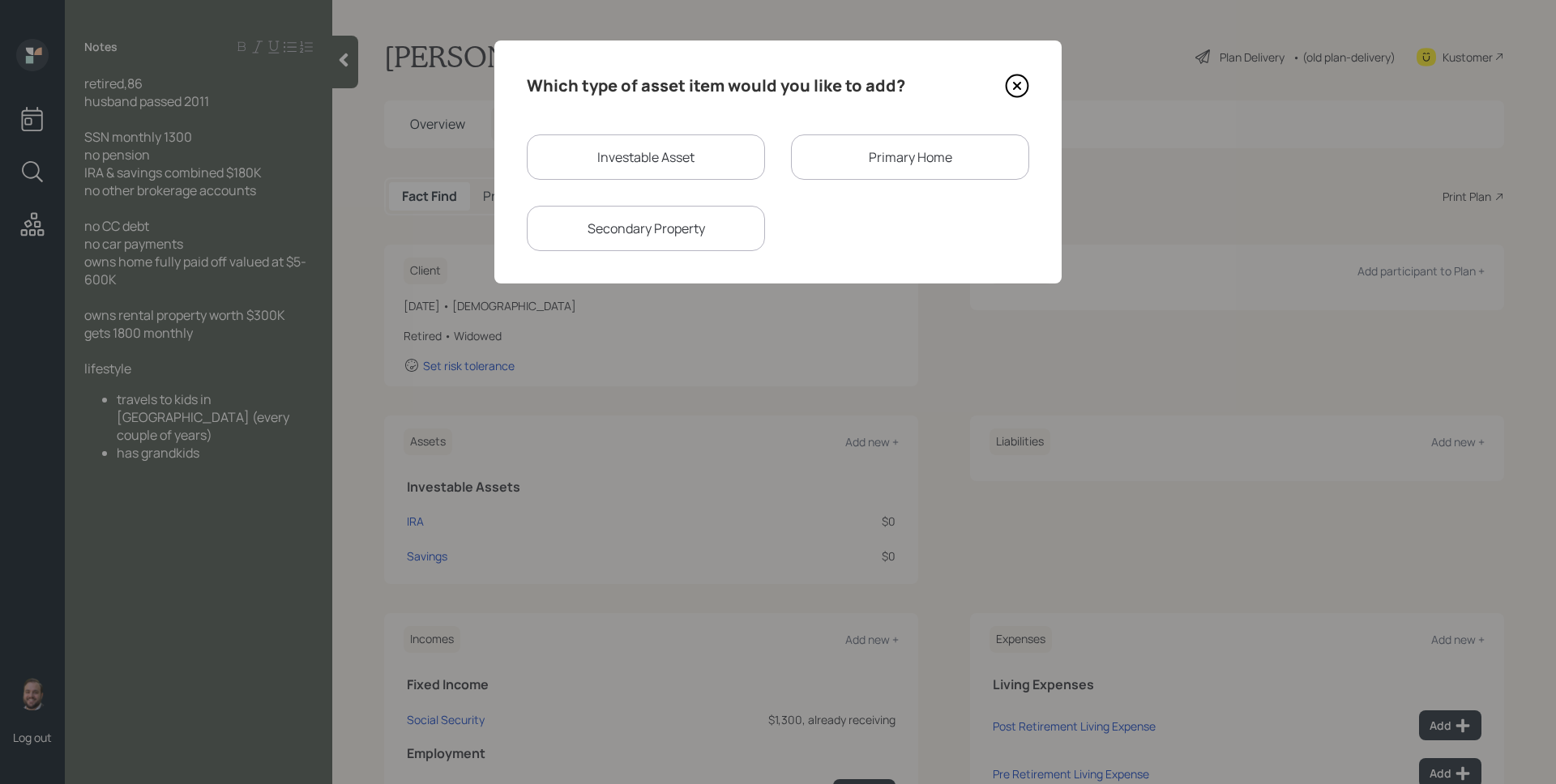
click at [881, 165] on div "Primary Home" at bounding box center [909, 158] width 238 height 46
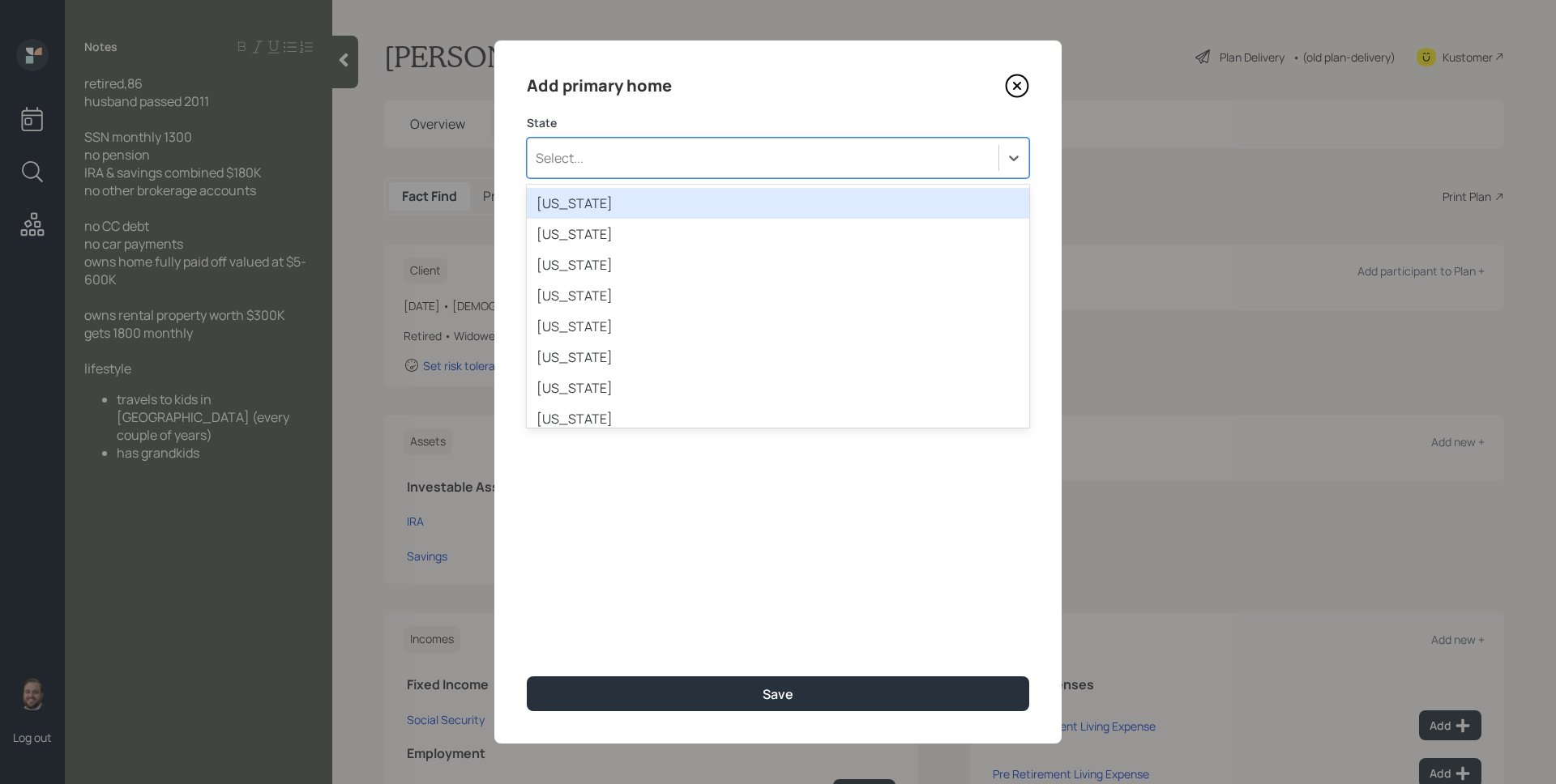
click at [664, 158] on div "Select..." at bounding box center [763, 158] width 471 height 28
type input "orego"
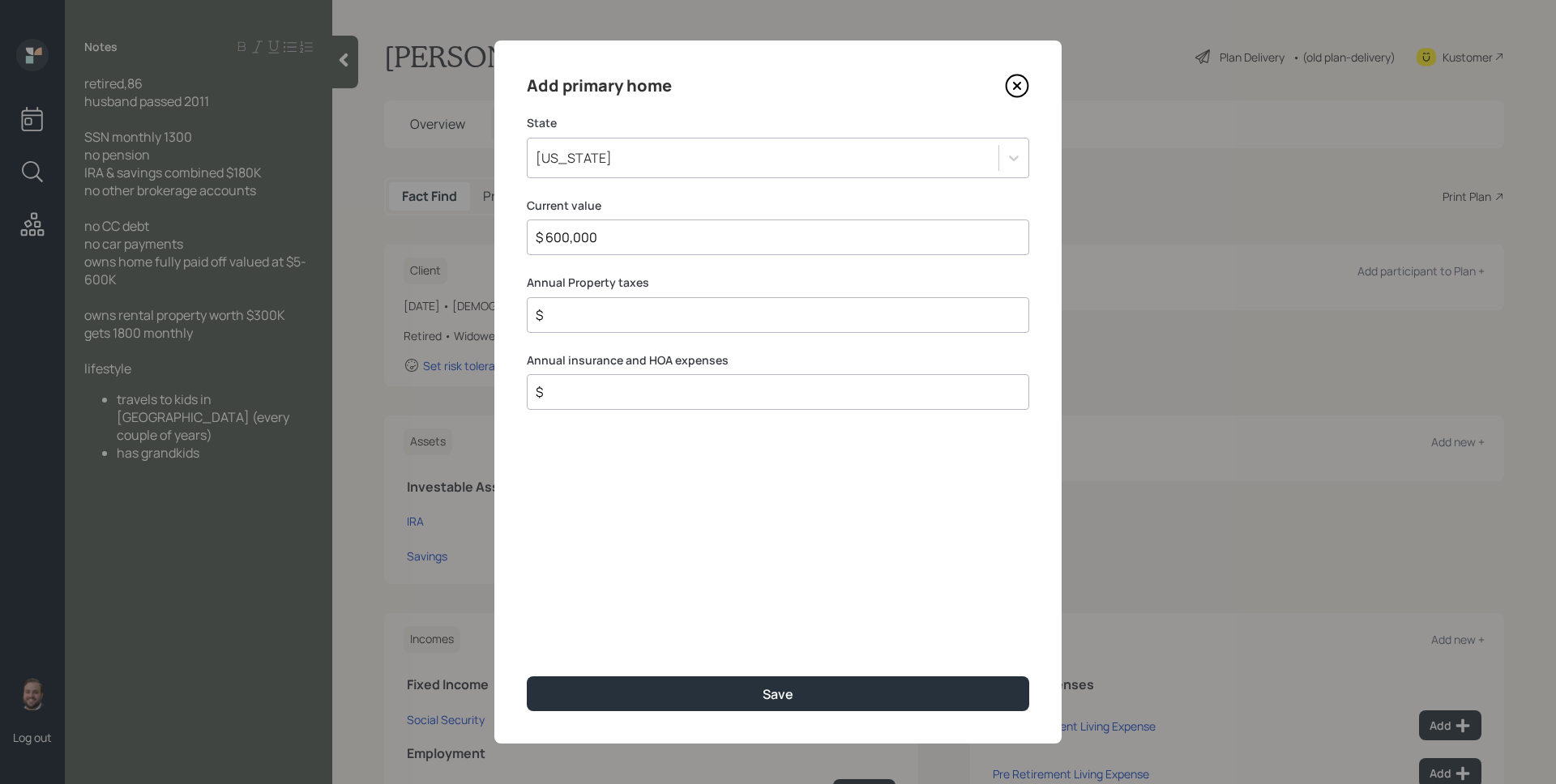
type input "$ 600,000"
type input "$ 0"
click at [527, 677] on button "Save" at bounding box center [778, 694] width 502 height 35
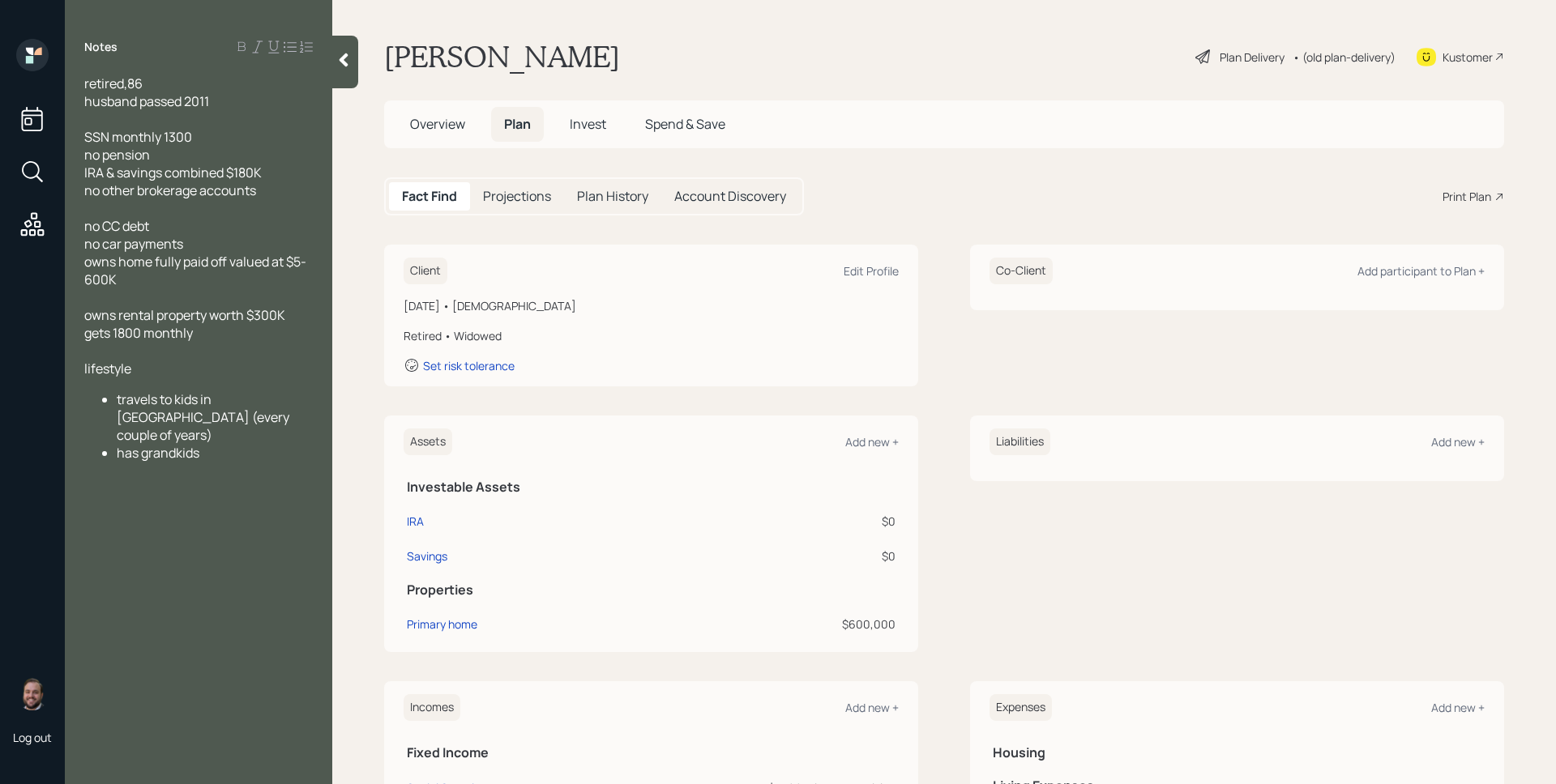
click at [851, 421] on div "Assets Add new + Investable Assets IRA $0 Savings $0 Properties Primary home $6…" at bounding box center [651, 533] width 534 height 236
click at [862, 445] on div "Add new +" at bounding box center [872, 442] width 53 height 15
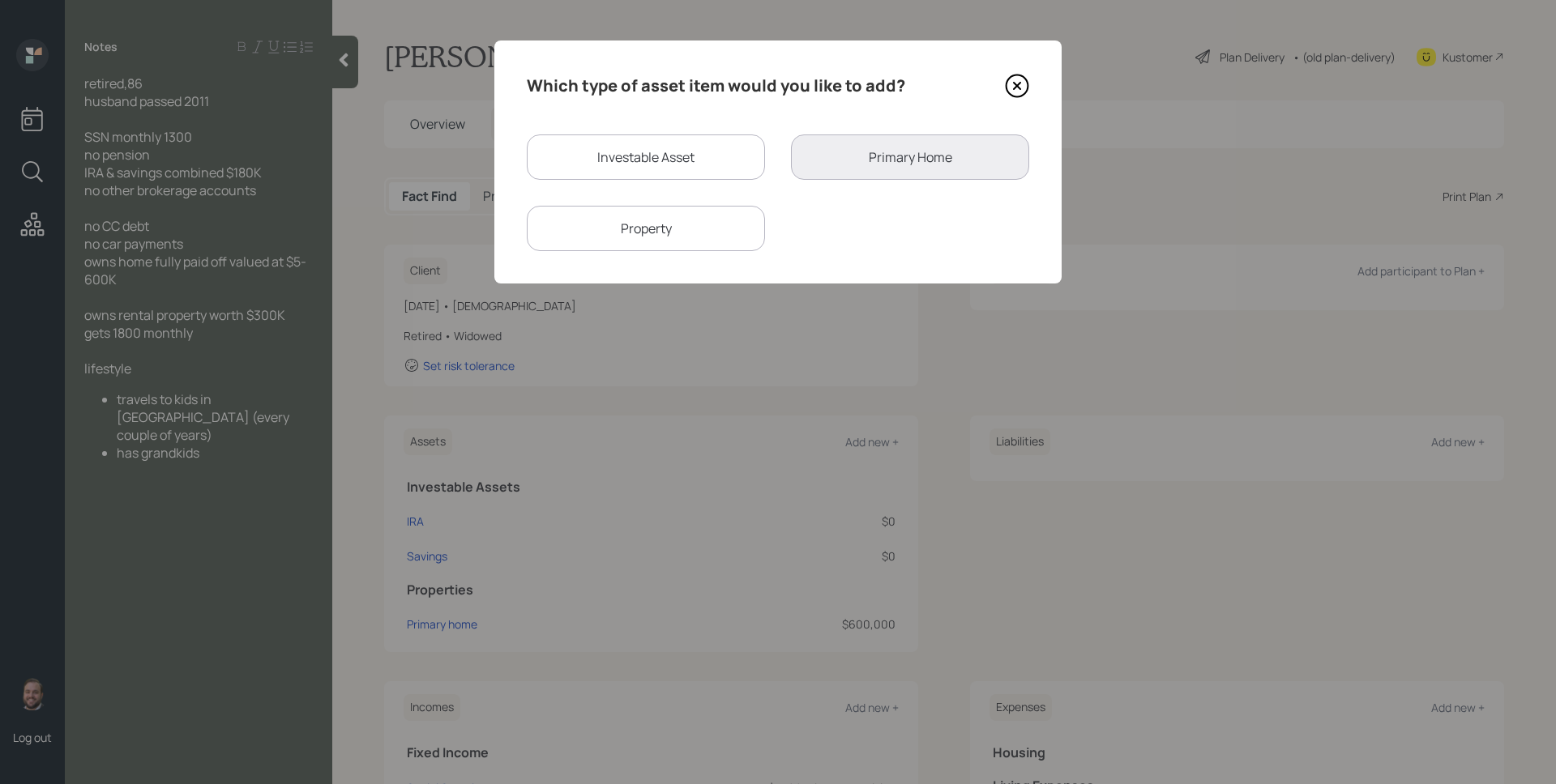
click at [690, 231] on div "Property" at bounding box center [646, 229] width 238 height 46
select select "rental_property"
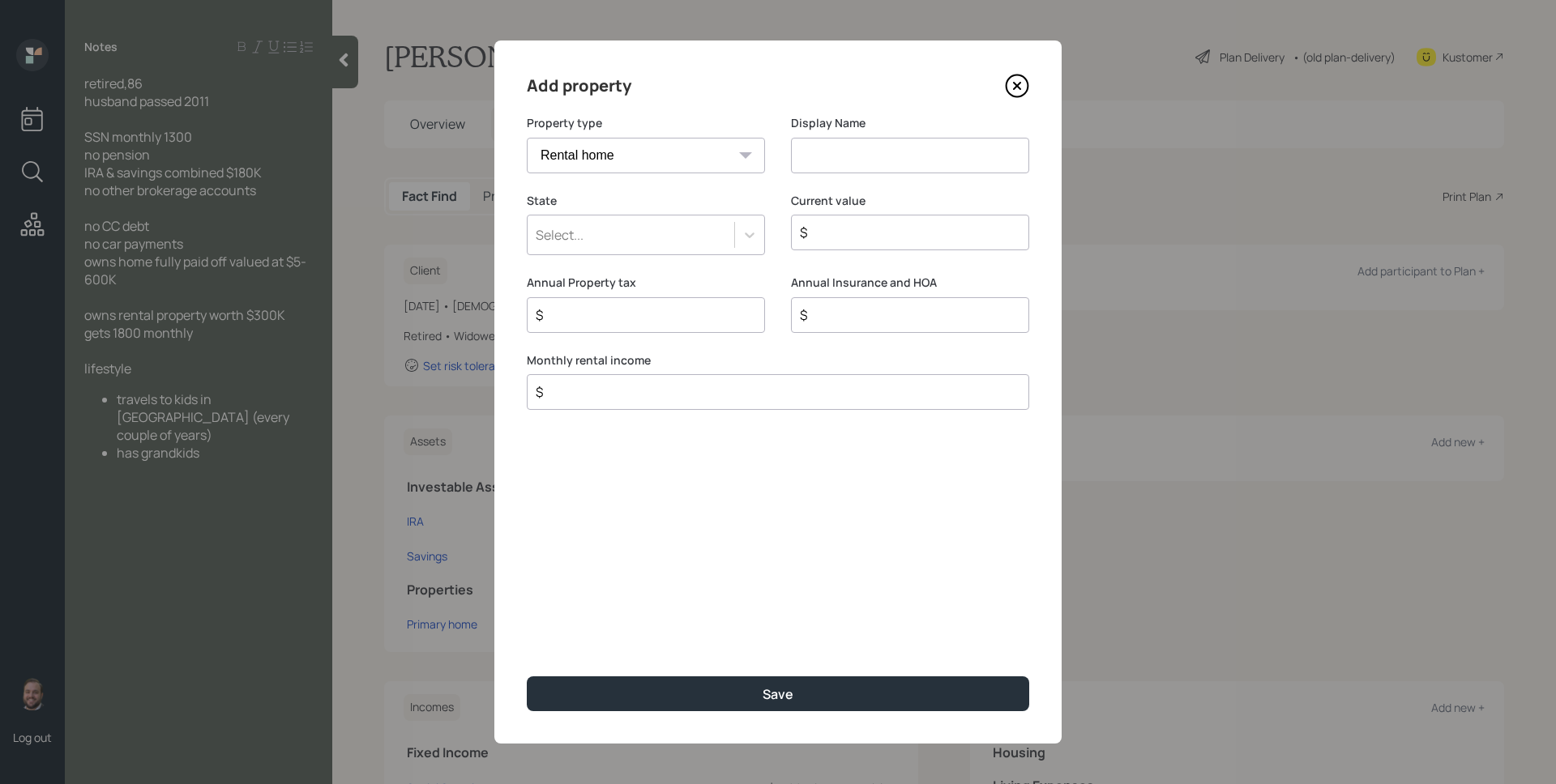
click at [666, 150] on select "Vacation home Rental home" at bounding box center [646, 156] width 238 height 36
click at [527, 138] on select "Vacation home Rental home" at bounding box center [646, 156] width 238 height 36
click at [834, 152] on input at bounding box center [909, 156] width 238 height 36
type input "Rental Property"
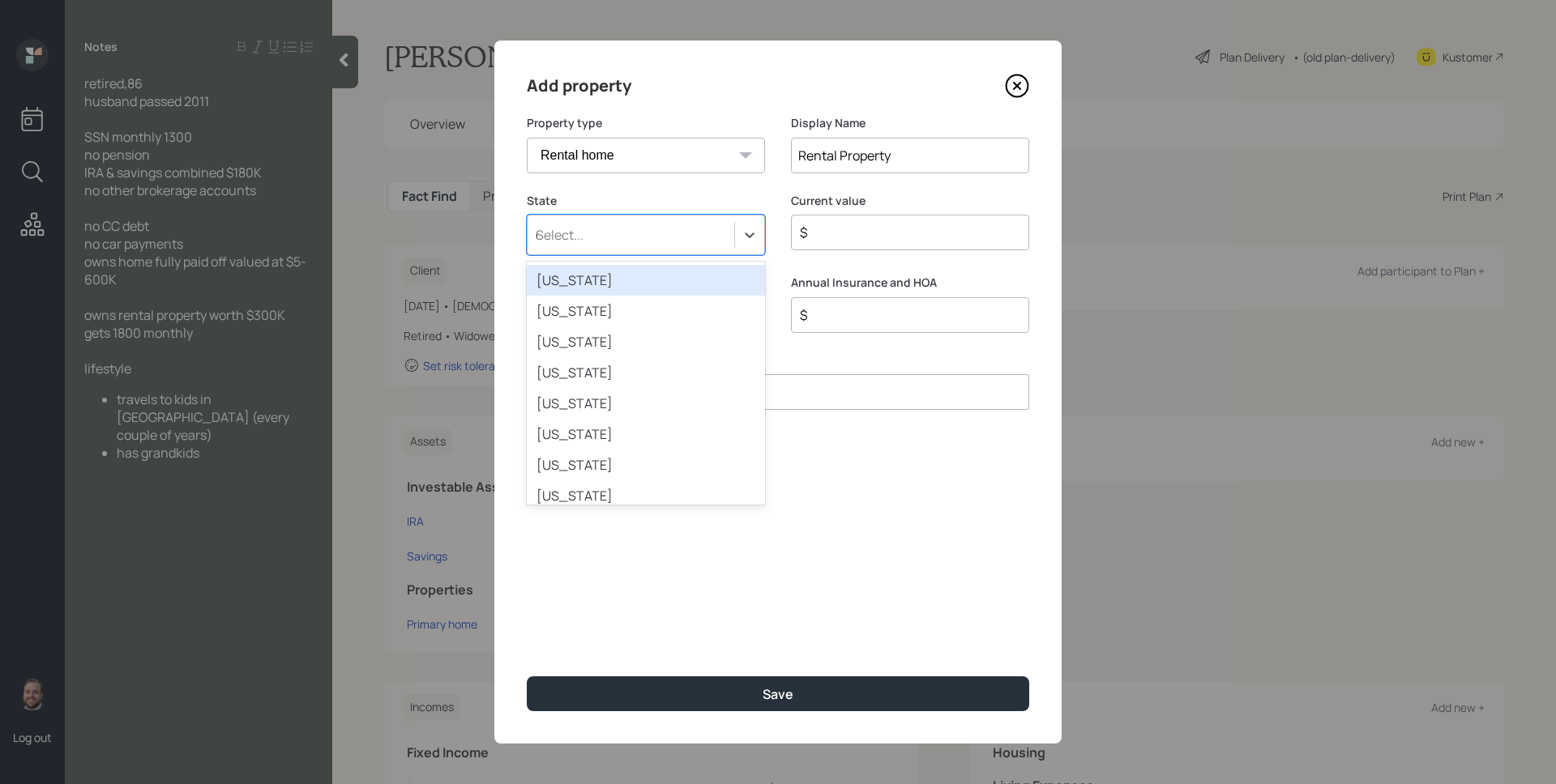
type input "ore"
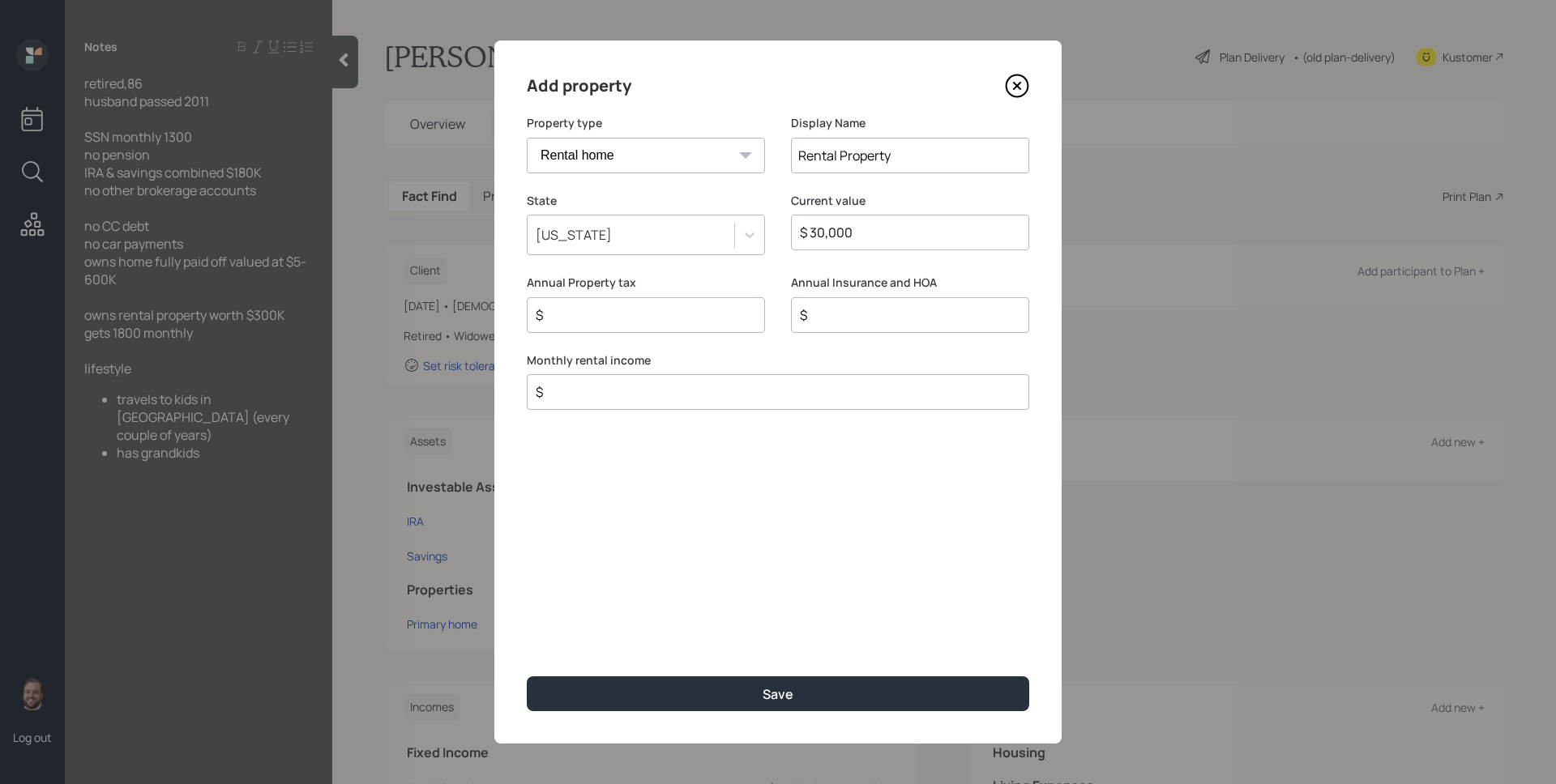
click at [935, 257] on div "Current value $ 30,000" at bounding box center [909, 233] width 238 height 83
click at [934, 242] on div "$ 30,000" at bounding box center [909, 233] width 238 height 36
click at [930, 240] on input "$ 30,000" at bounding box center [904, 233] width 211 height 19
type input "$ 300,000"
type input "$ 0"
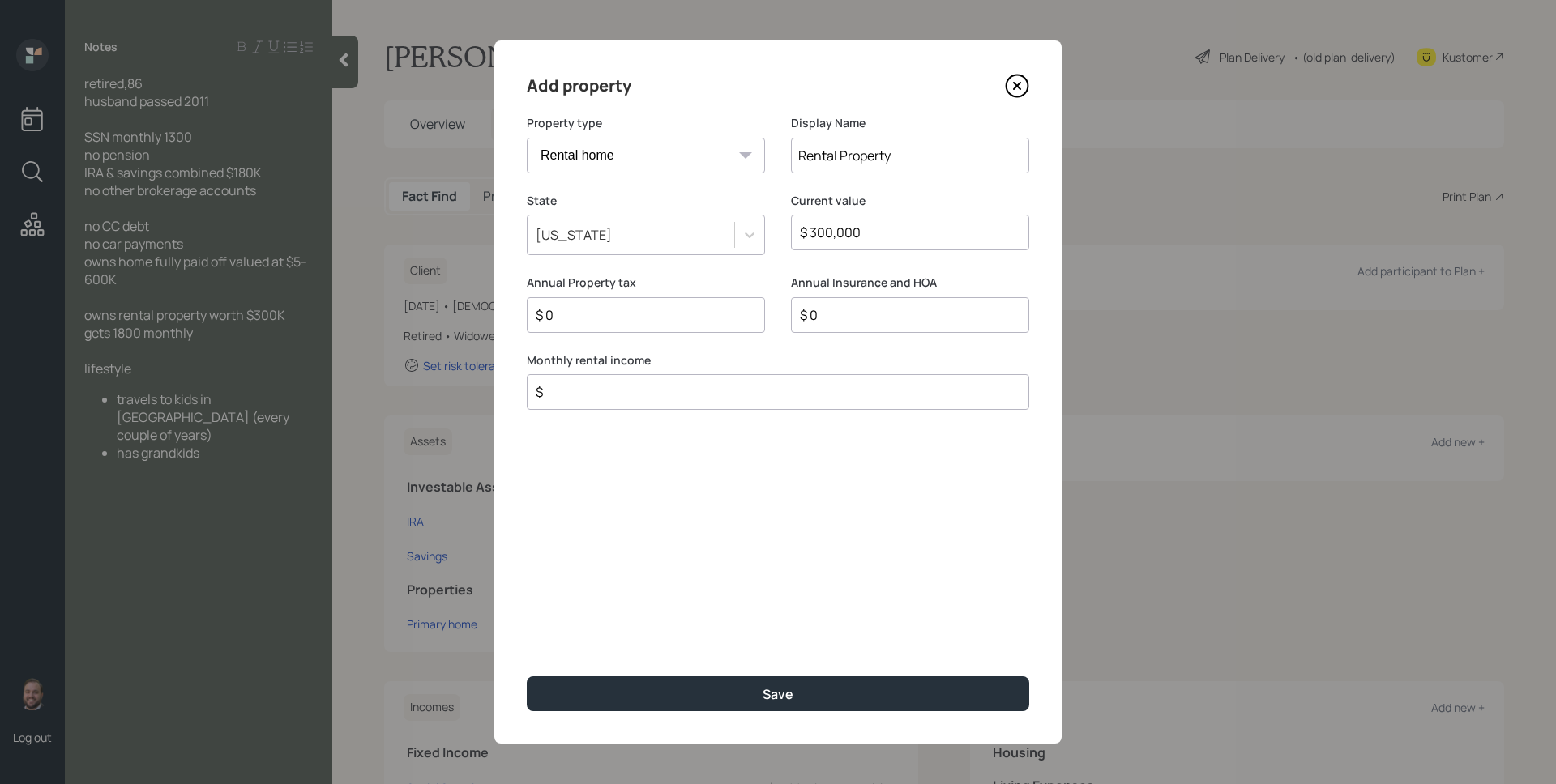
type input "$ 0"
type input "$ 1,800"
click at [527, 677] on button "Save" at bounding box center [778, 694] width 502 height 35
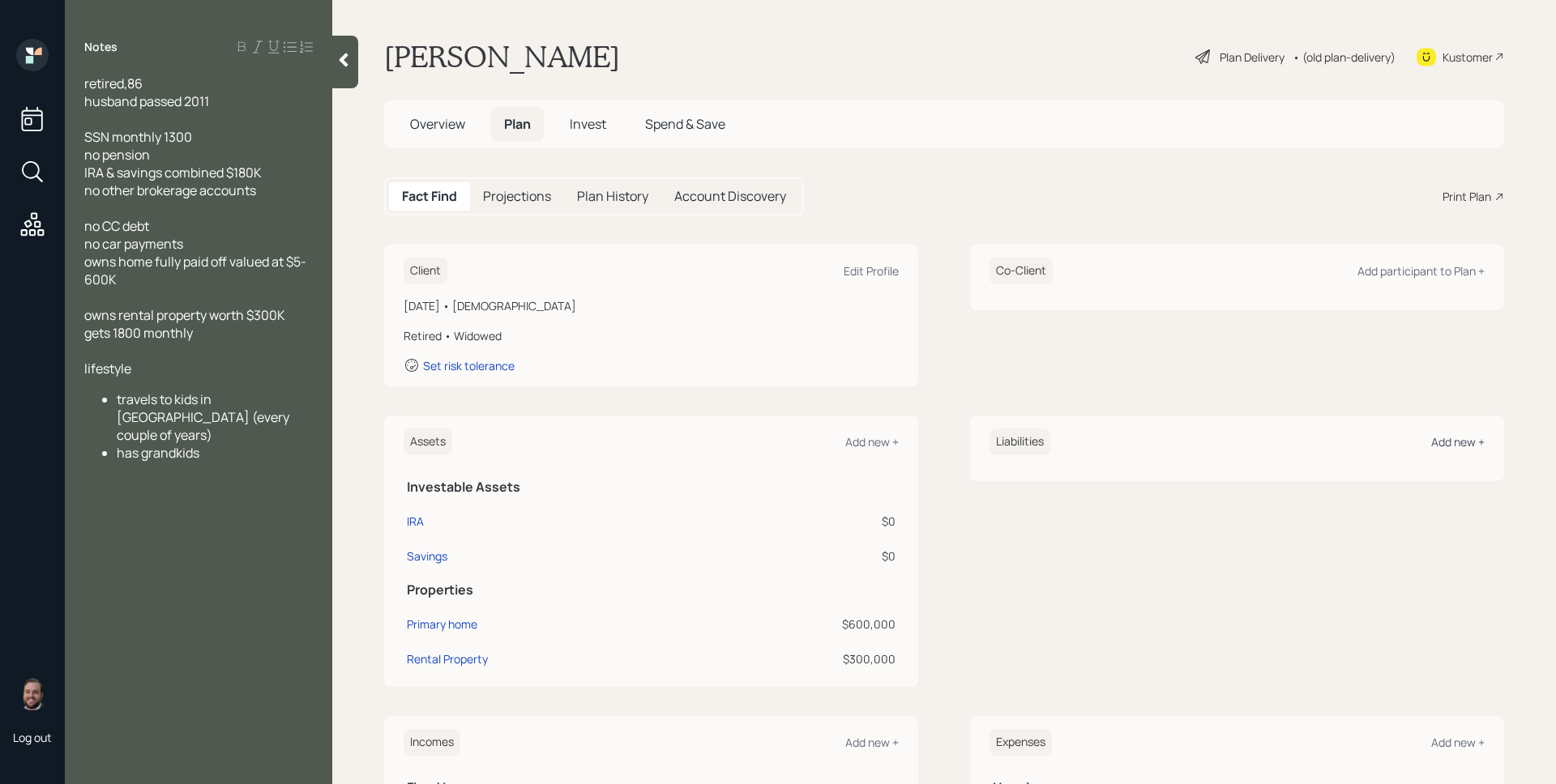
click at [1432, 440] on div "Add new +" at bounding box center [1458, 442] width 53 height 15
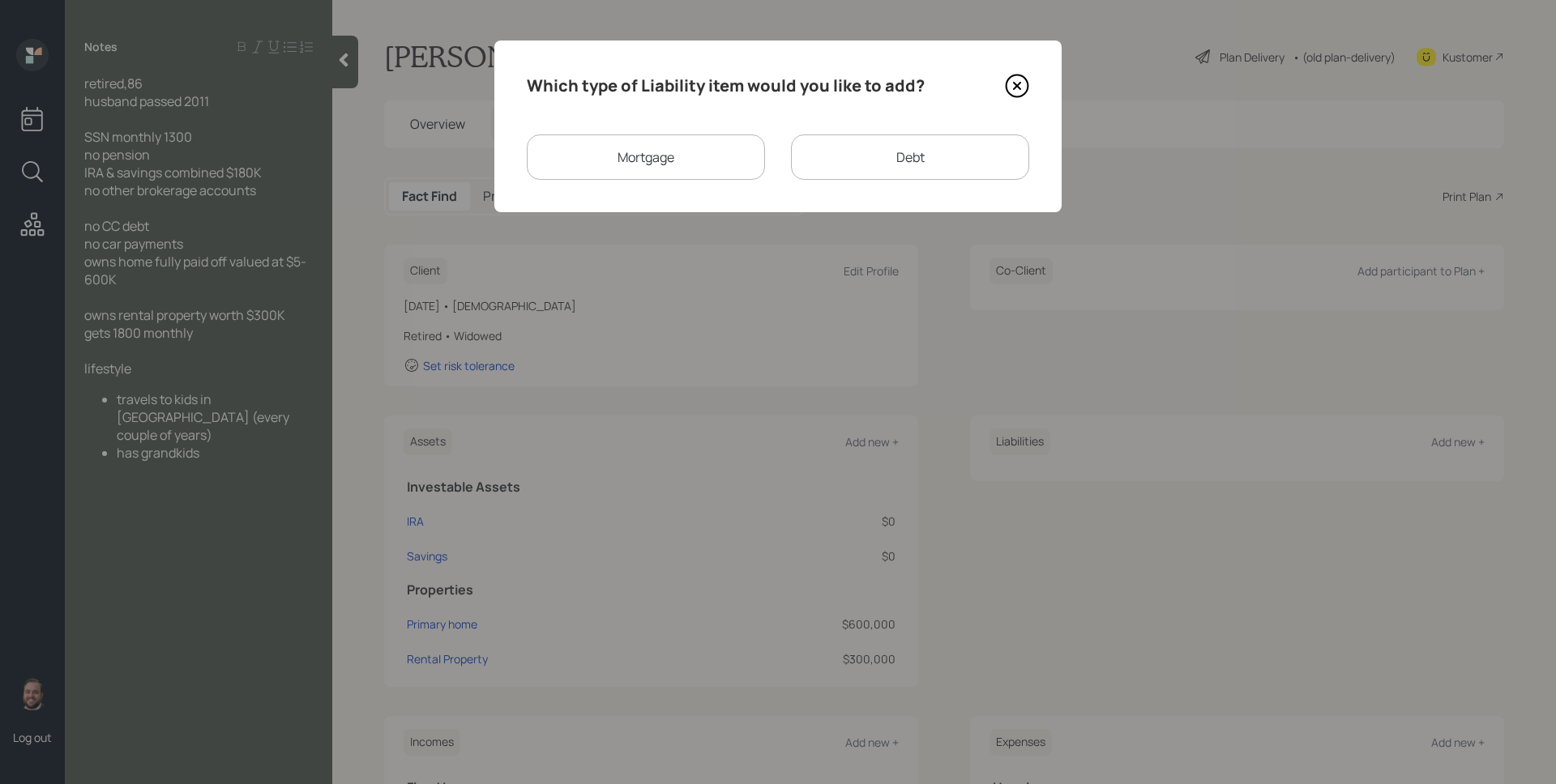
click at [1017, 88] on icon at bounding box center [1018, 86] width 25 height 25
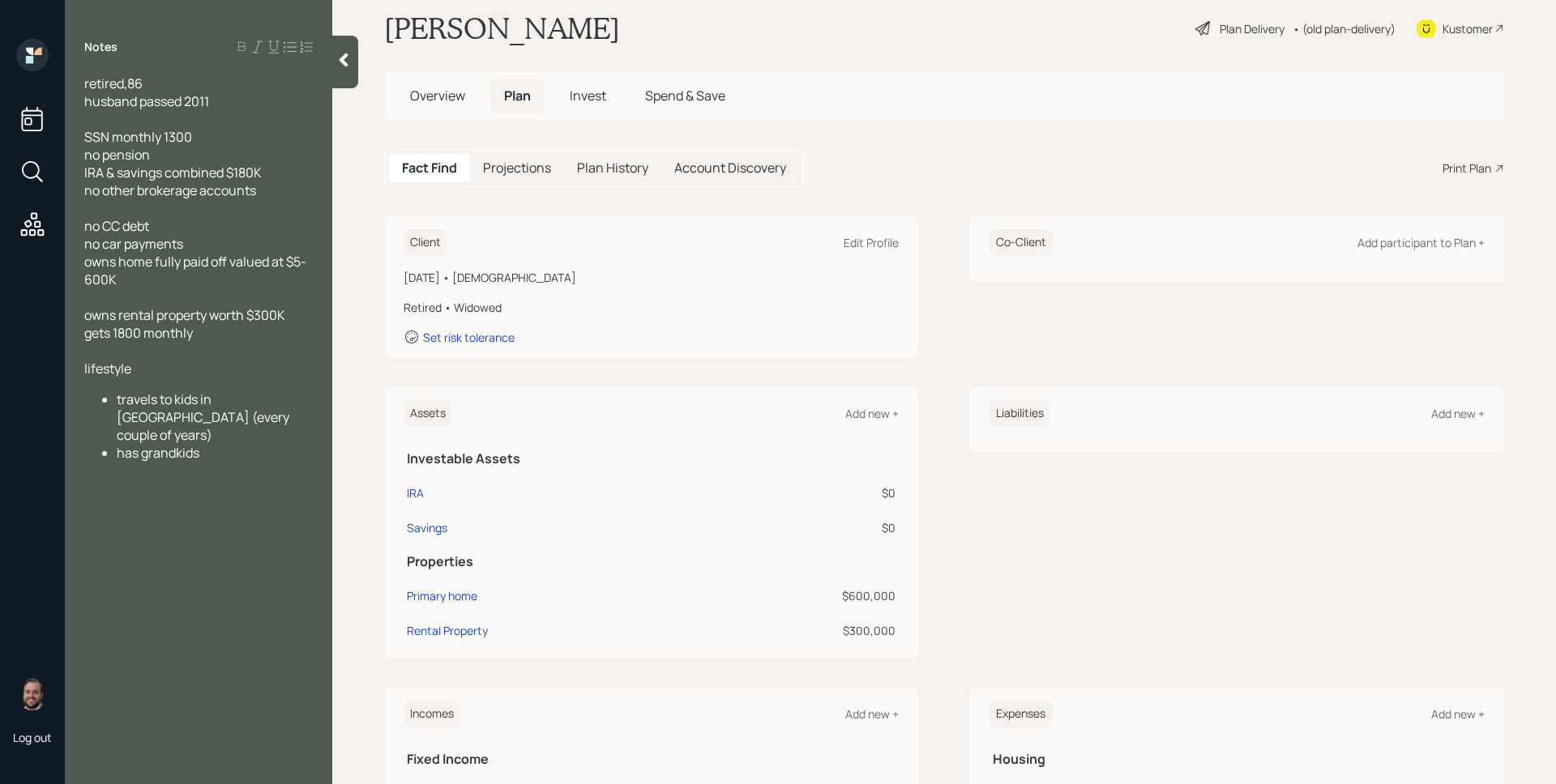
scroll to position [34, 0]
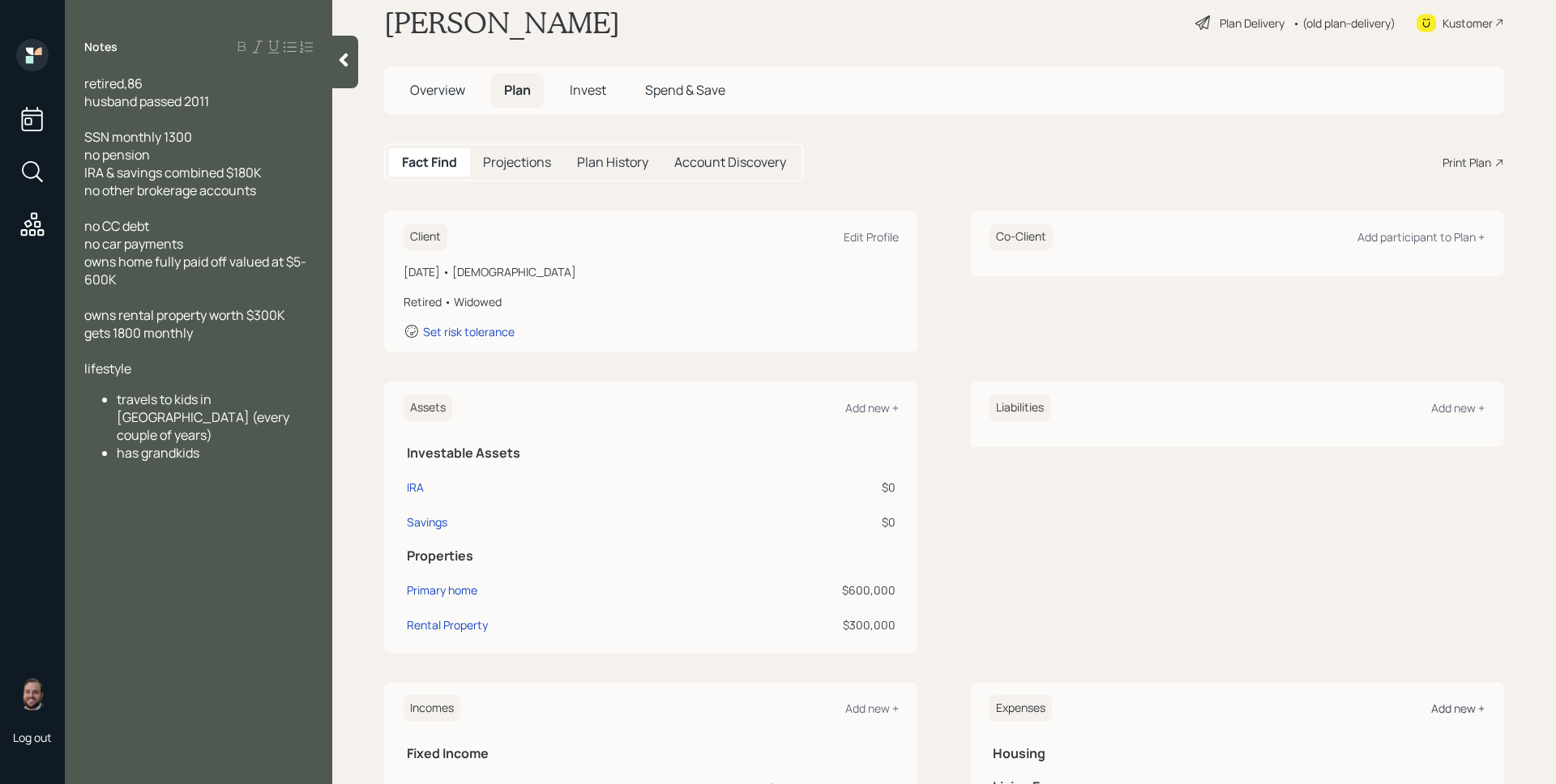
click at [1453, 705] on div "Add new +" at bounding box center [1458, 708] width 53 height 15
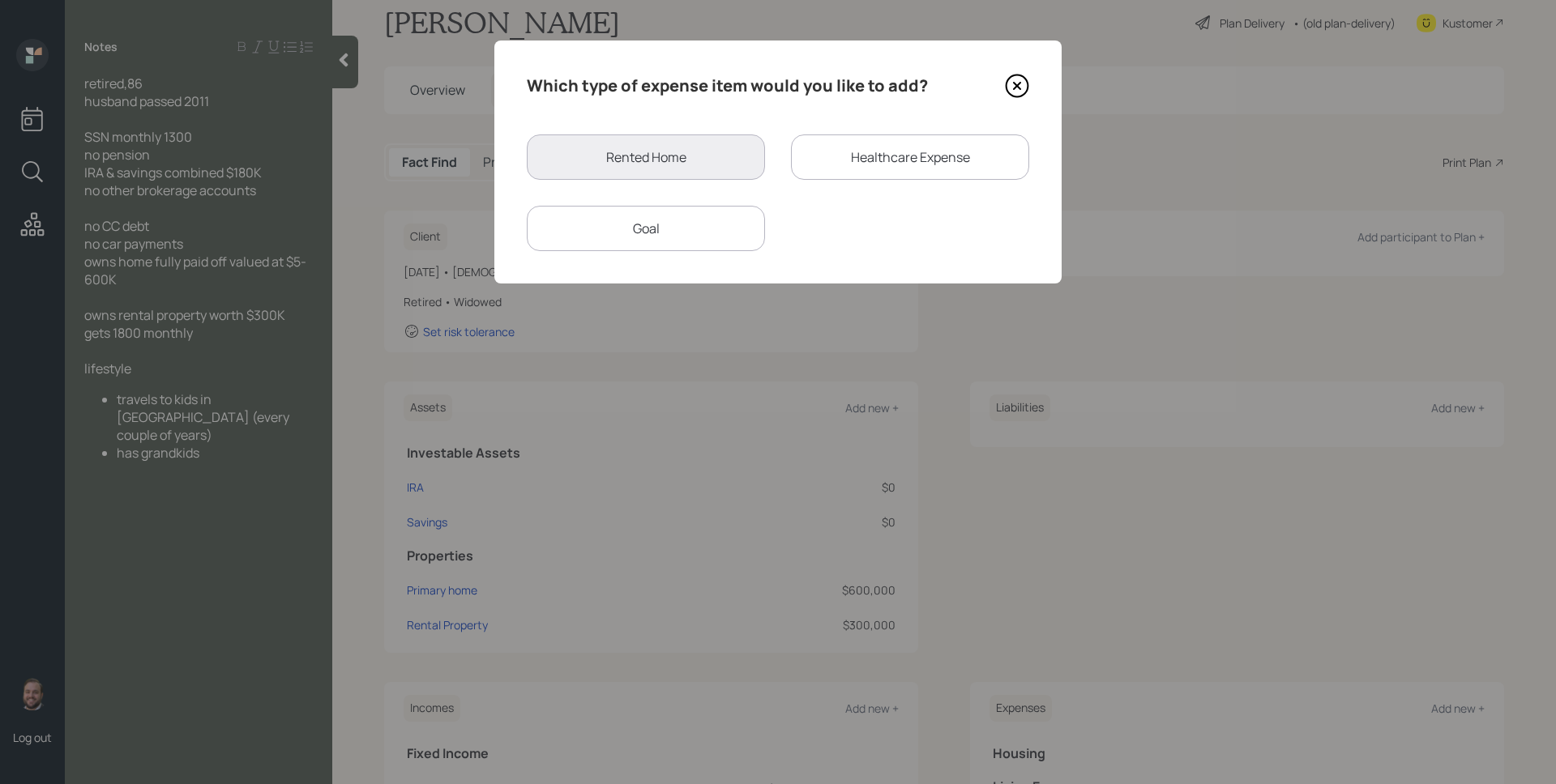
click at [706, 229] on div "Goal" at bounding box center [646, 229] width 238 height 46
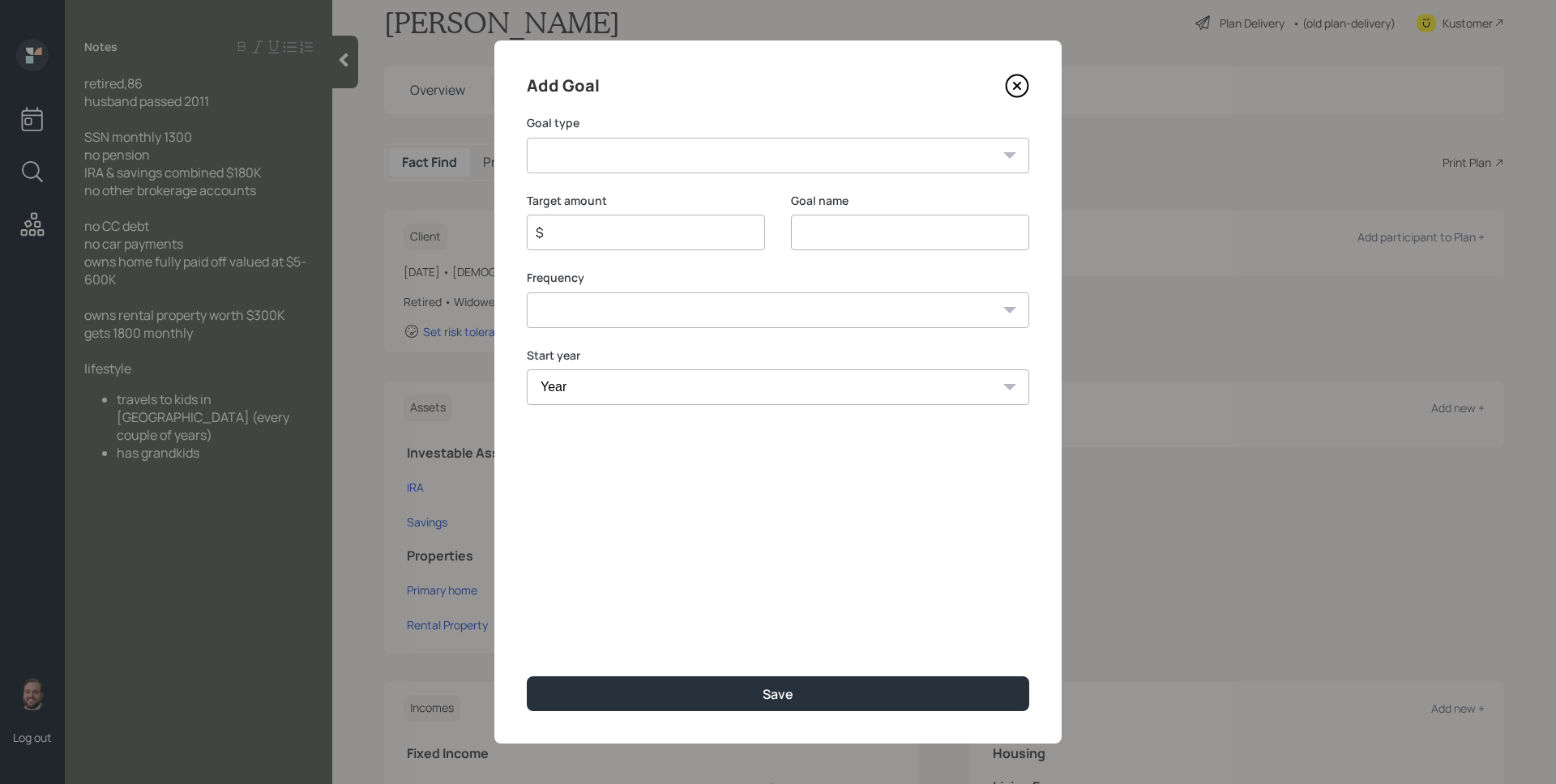
click at [679, 173] on select "Create an emergency fund Donate to charity Purchase a home Make a purchase Supp…" at bounding box center [778, 156] width 502 height 36
select select "vacation"
click at [527, 138] on select "Create an emergency fund Donate to charity Purchase a home Make a purchase Supp…" at bounding box center [778, 156] width 502 height 36
type input "Plan for travel"
click at [847, 223] on input "Plan for travel" at bounding box center [909, 233] width 238 height 36
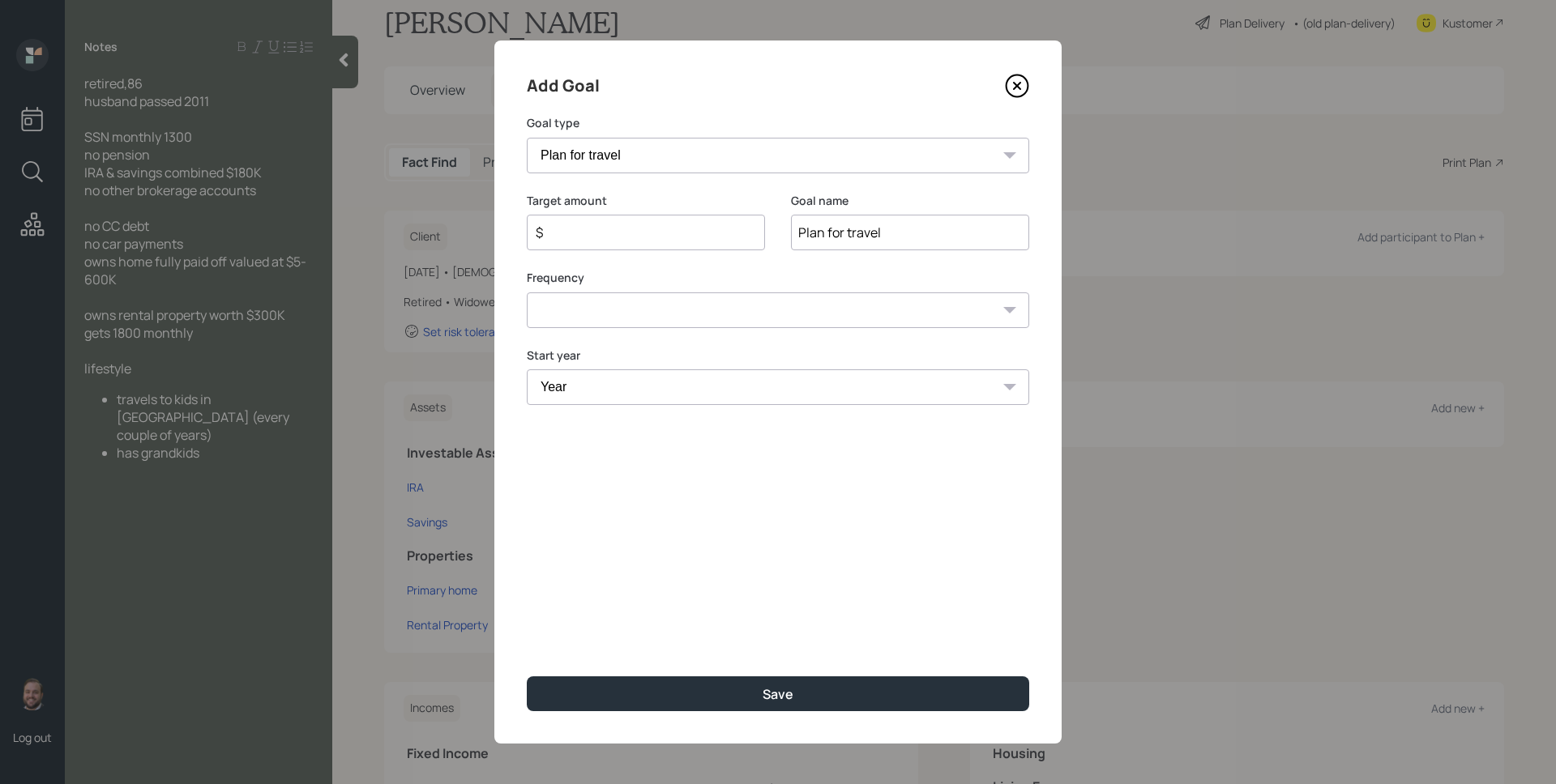
click at [662, 249] on div "$" at bounding box center [646, 233] width 238 height 36
click at [661, 231] on input "$" at bounding box center [640, 233] width 211 height 19
type input "$ 0"
click at [1016, 91] on icon at bounding box center [1018, 86] width 25 height 25
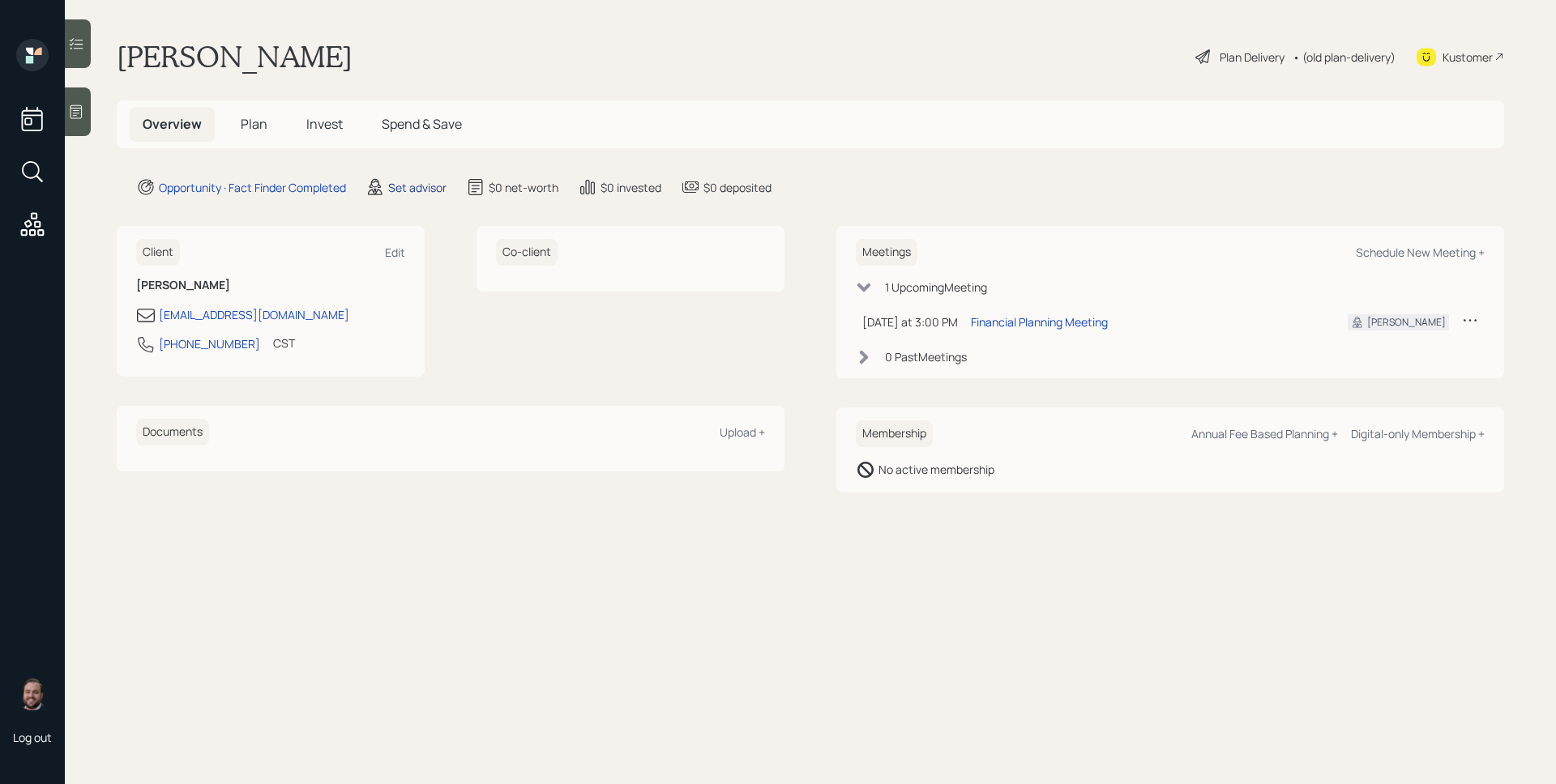
click at [414, 190] on div "Set advisor" at bounding box center [417, 188] width 58 height 17
